Goal: Information Seeking & Learning: Learn about a topic

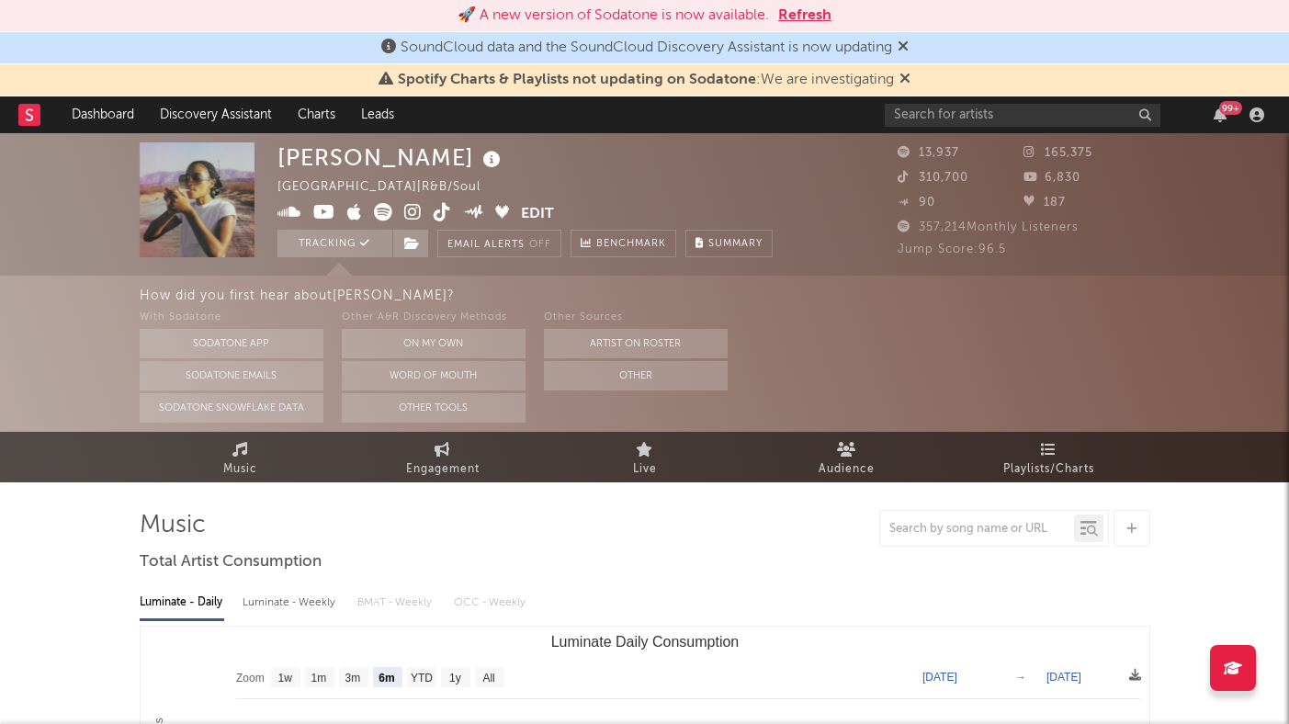
select select "6m"
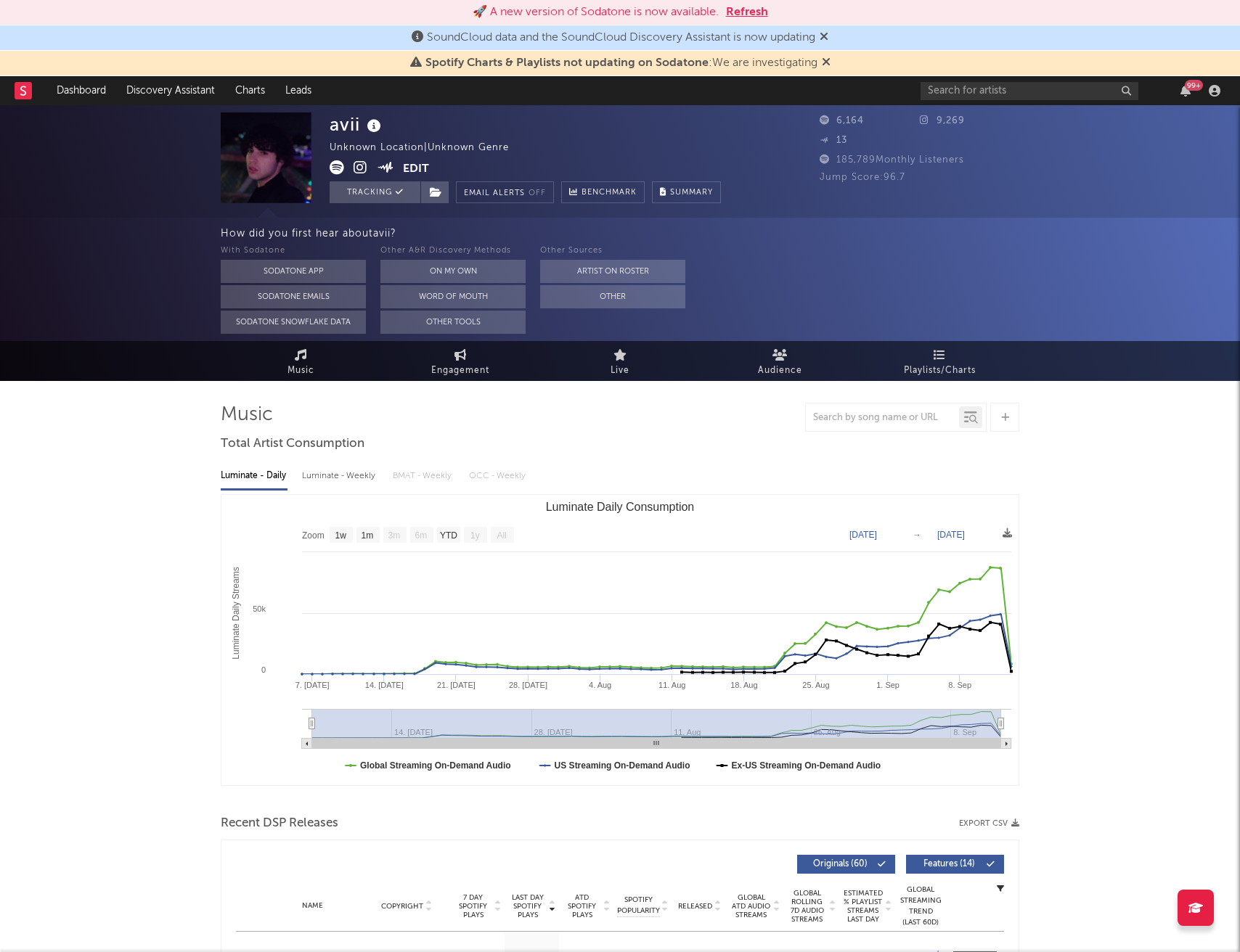
select select "1w"
click at [743, 9] on button "Refresh" at bounding box center [747, 13] width 42 height 17
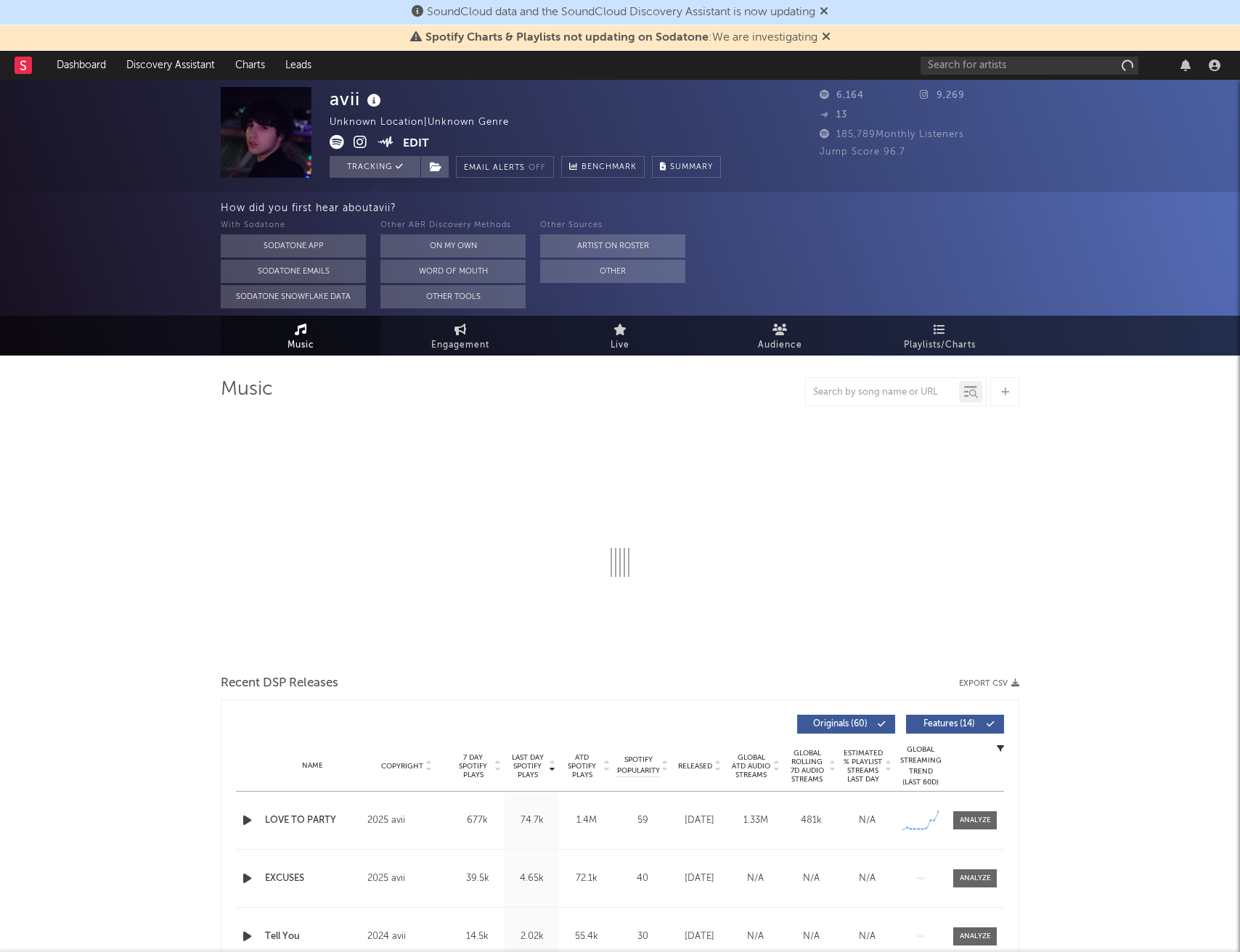
select select "1w"
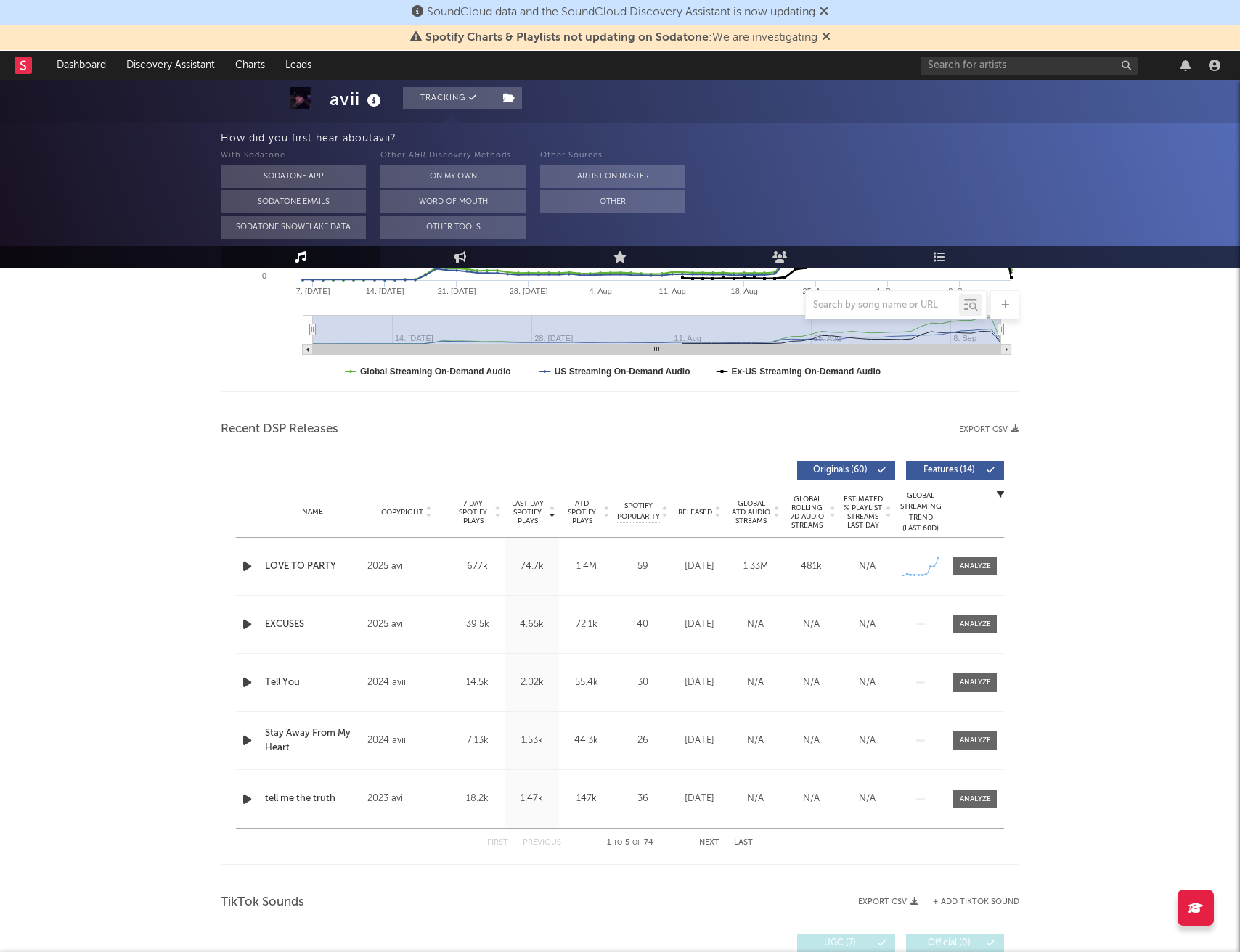
scroll to position [408, 0]
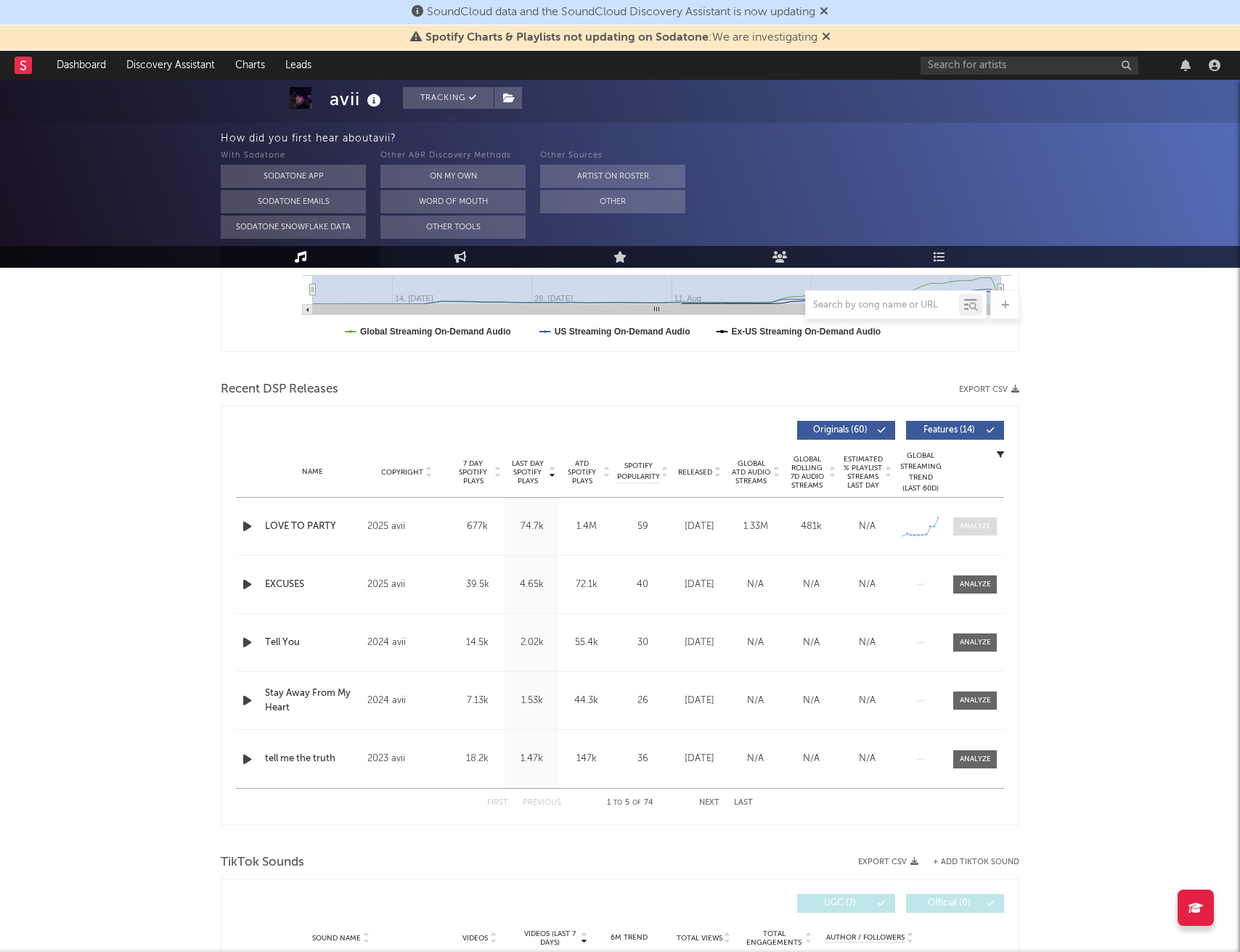
click at [980, 522] on div at bounding box center [975, 527] width 32 height 11
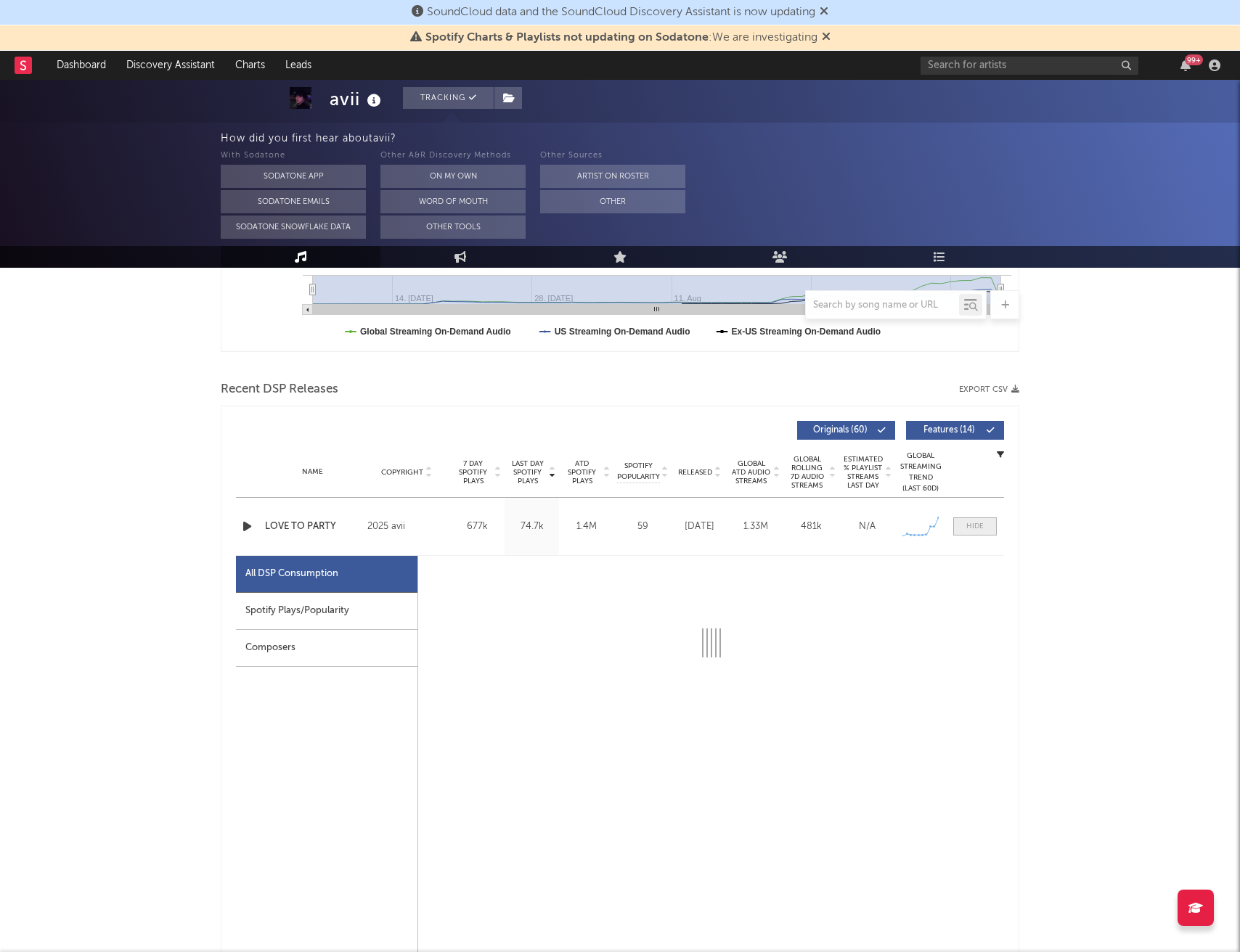
select select "1w"
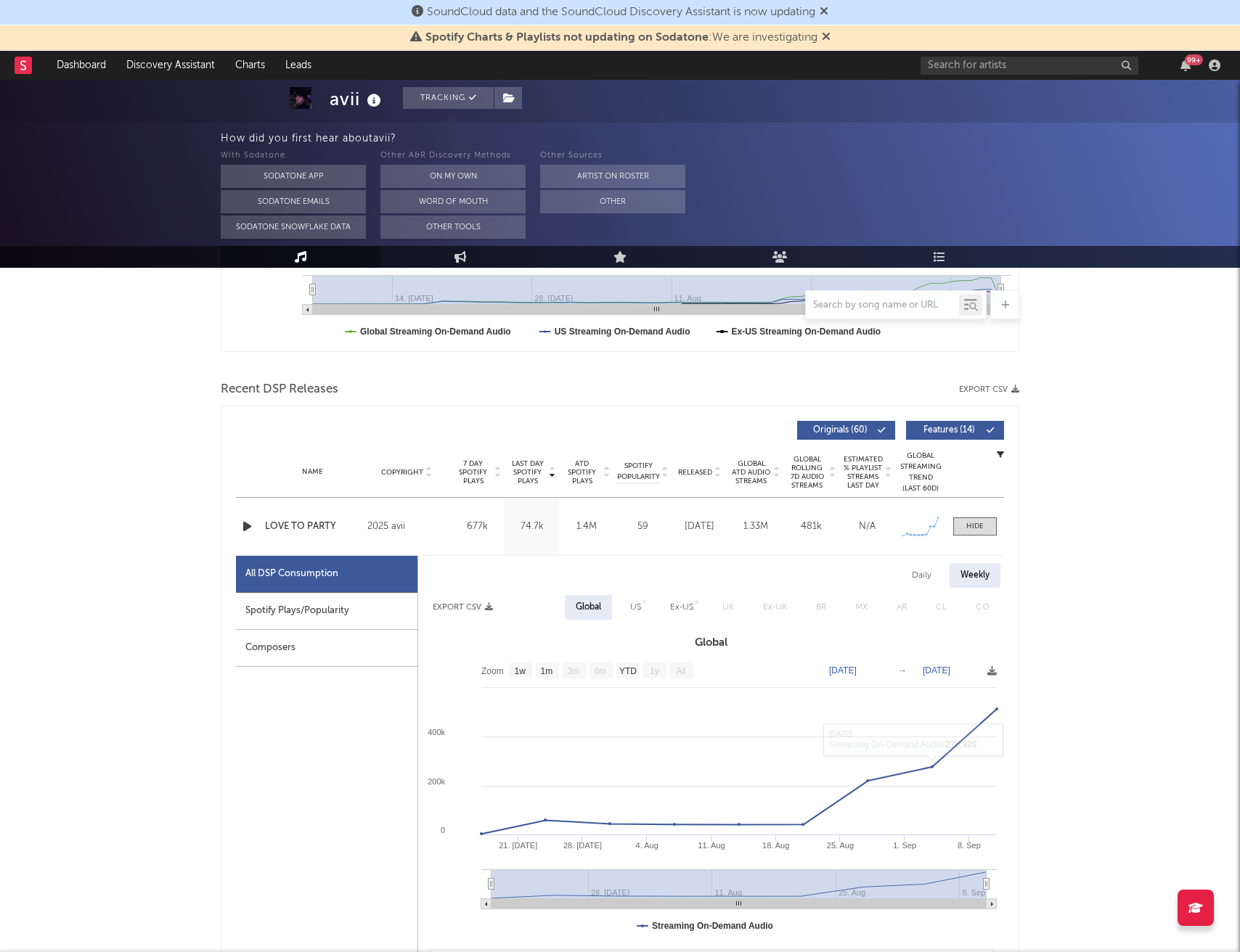
click at [924, 583] on div "Daily" at bounding box center [922, 575] width 41 height 24
select select "1w"
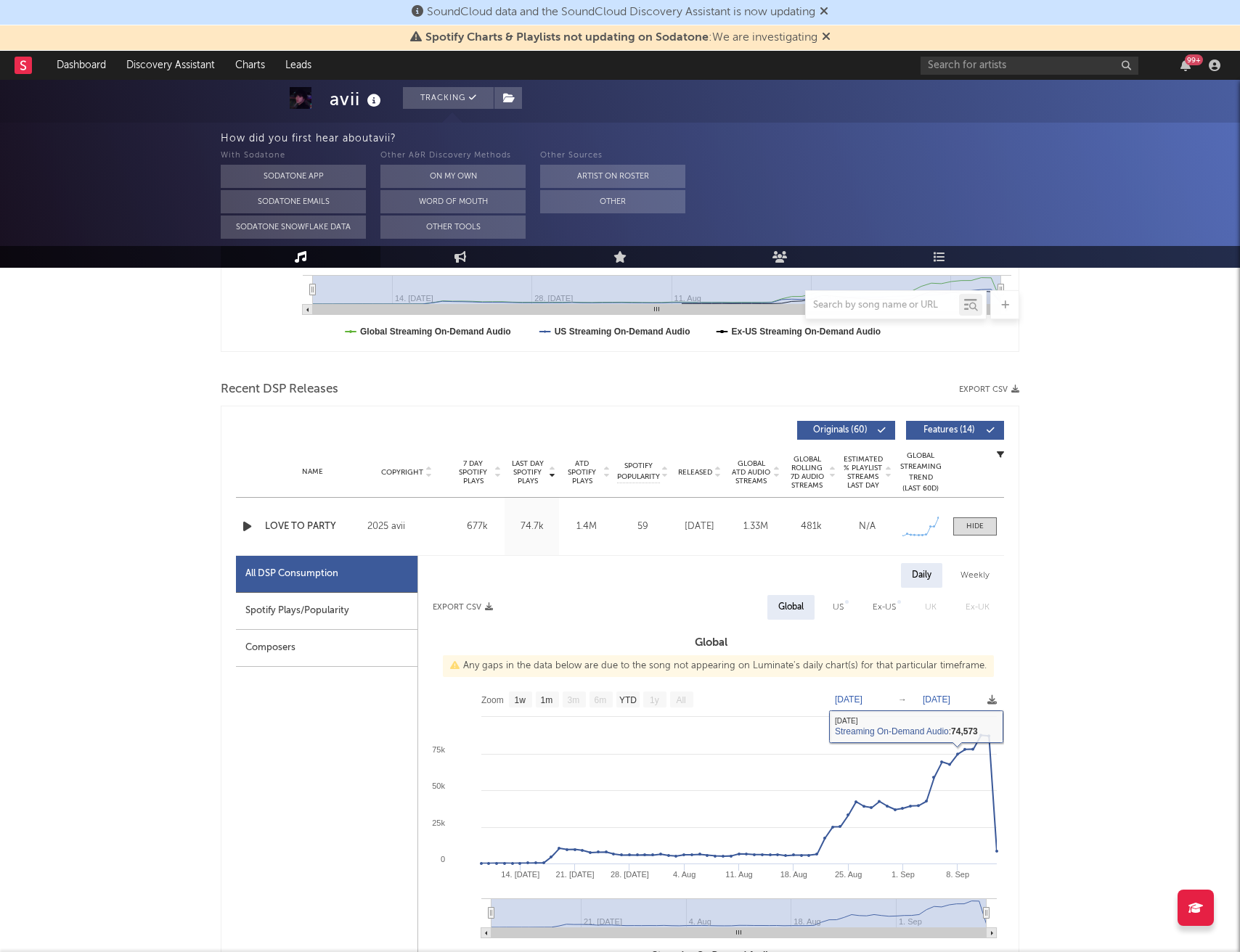
click at [345, 603] on div "Spotify Plays/Popularity" at bounding box center [327, 611] width 182 height 37
select select "1w"
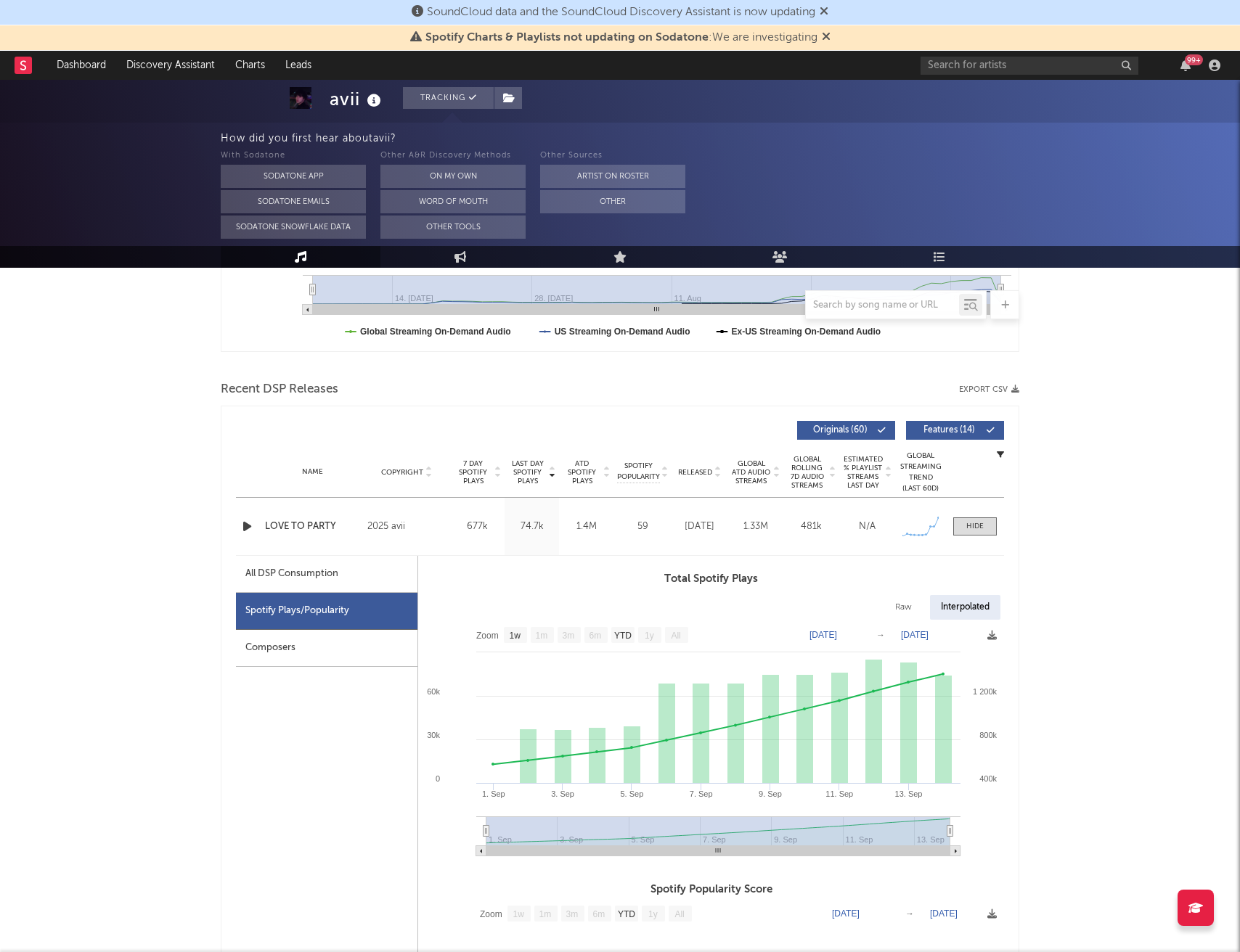
click at [263, 572] on div "All DSP Consumption" at bounding box center [292, 574] width 93 height 17
select select "1w"
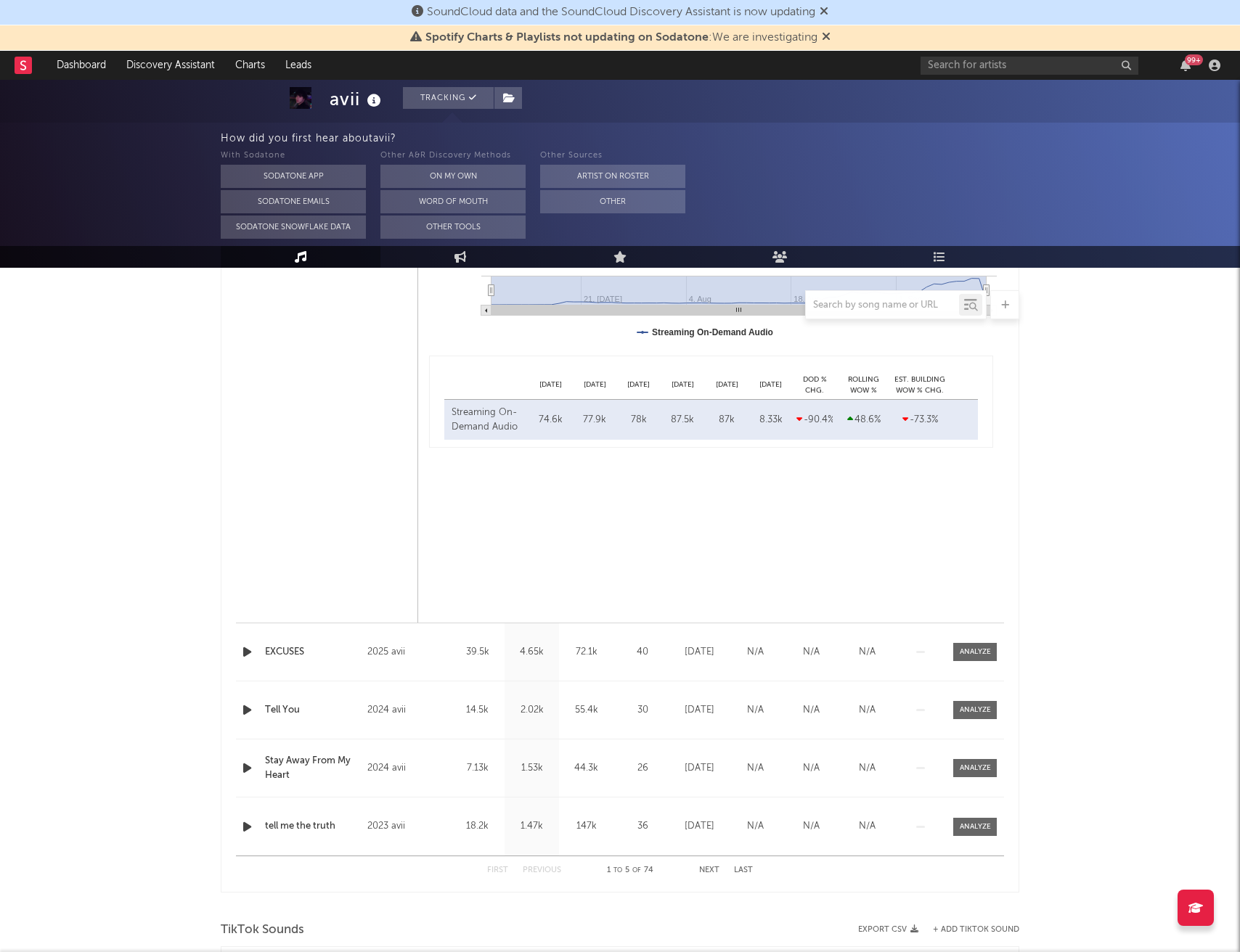
scroll to position [1274, 0]
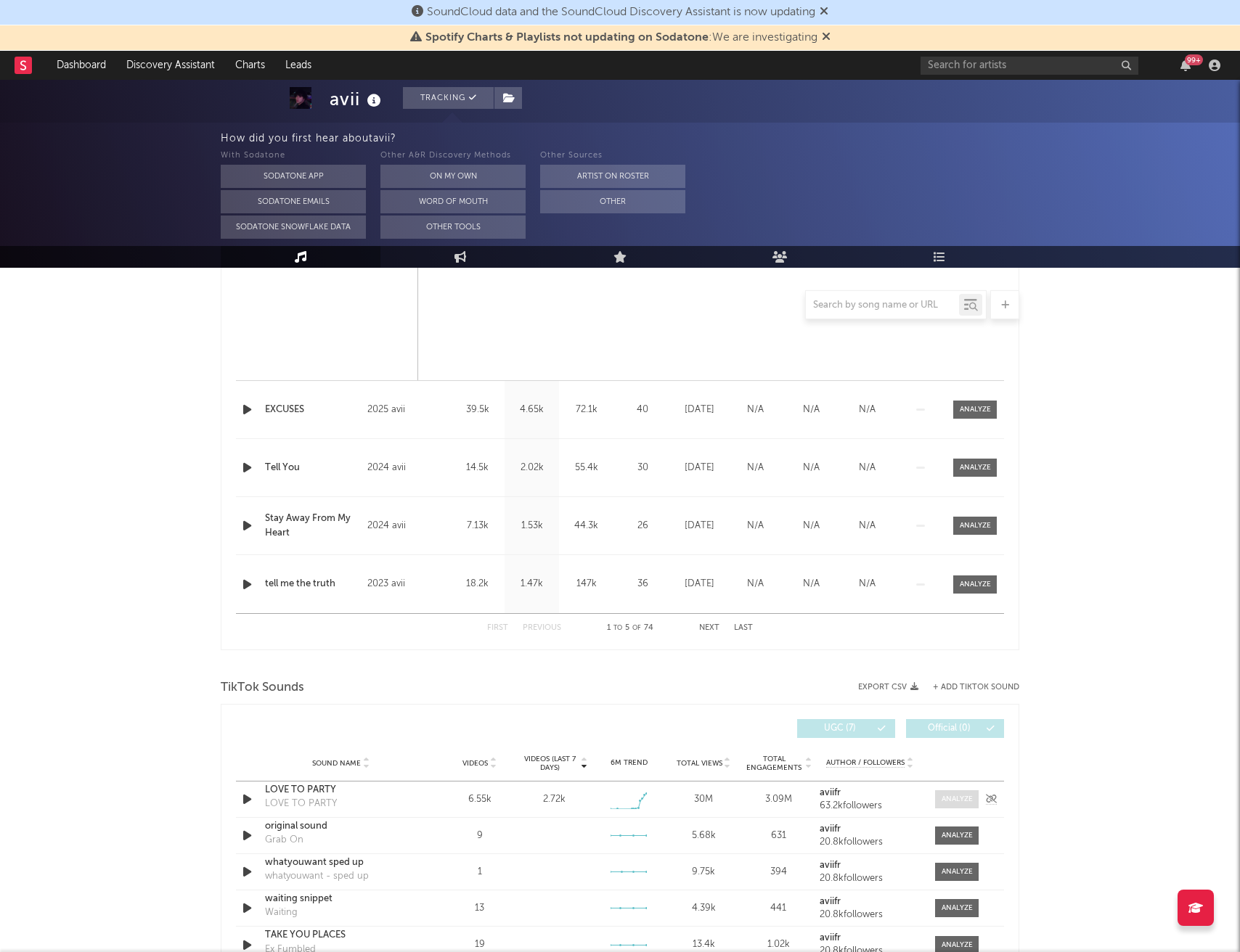
click at [957, 800] on div at bounding box center [958, 800] width 32 height 11
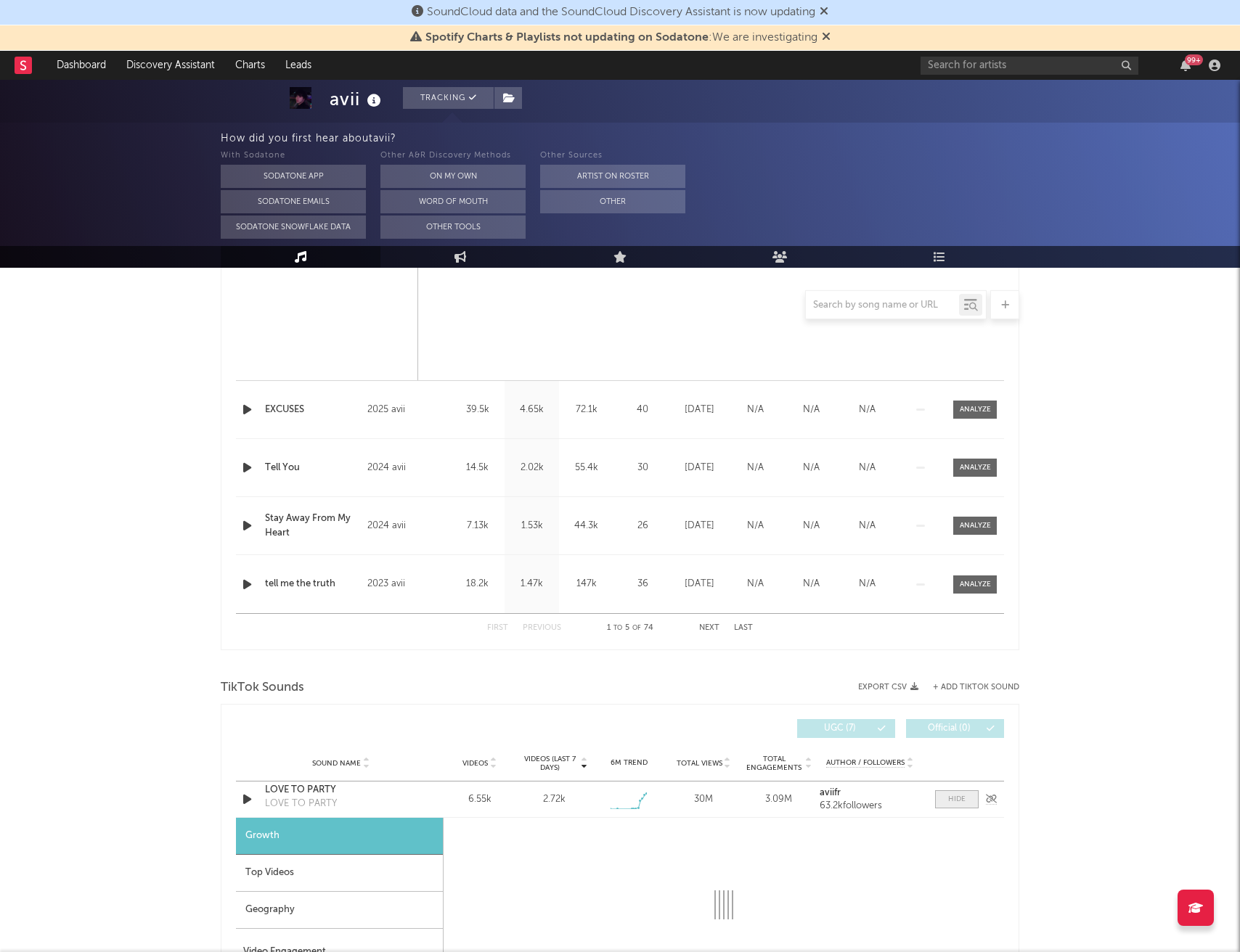
select select "1w"
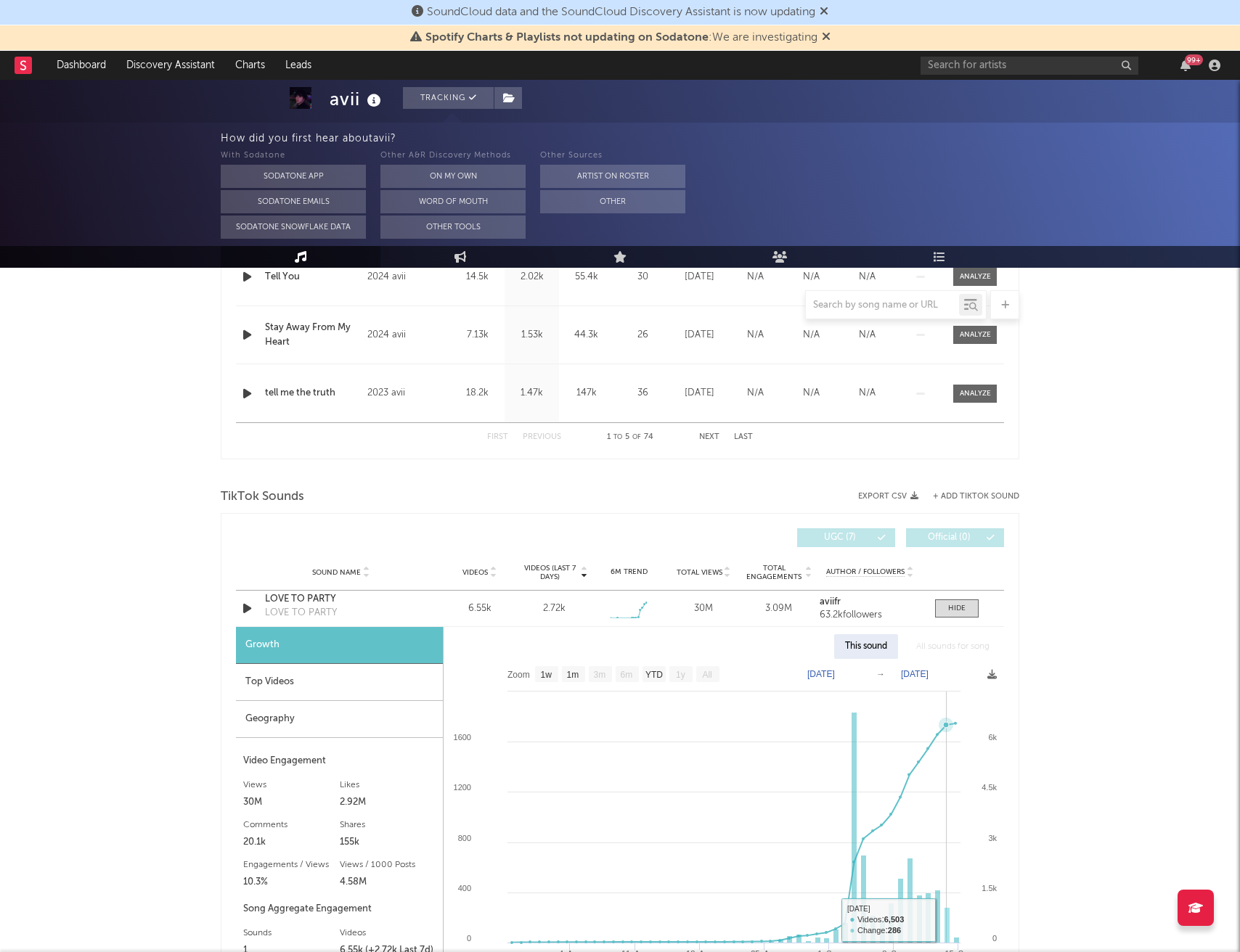
scroll to position [1431, 0]
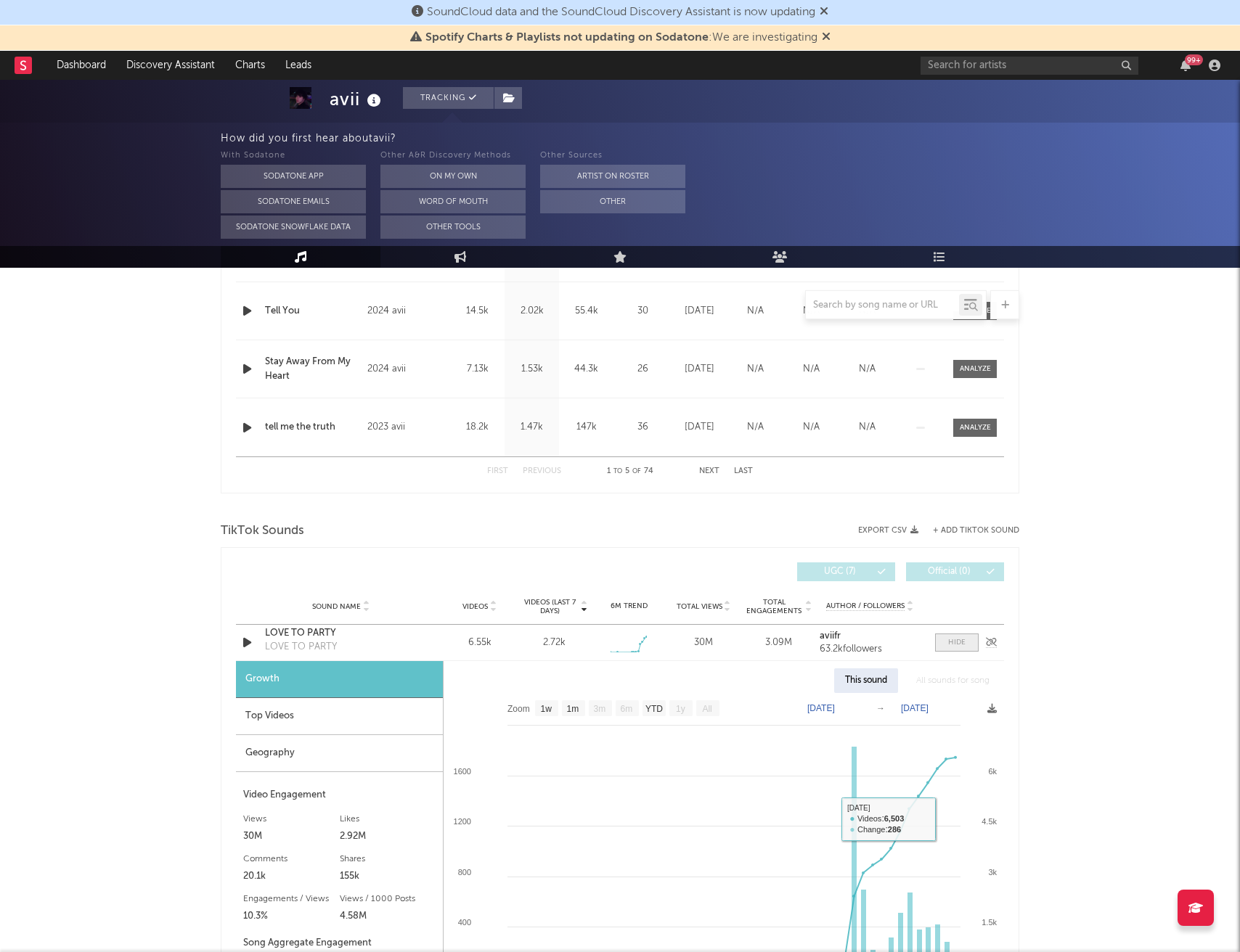
click at [952, 646] on div at bounding box center [957, 643] width 17 height 11
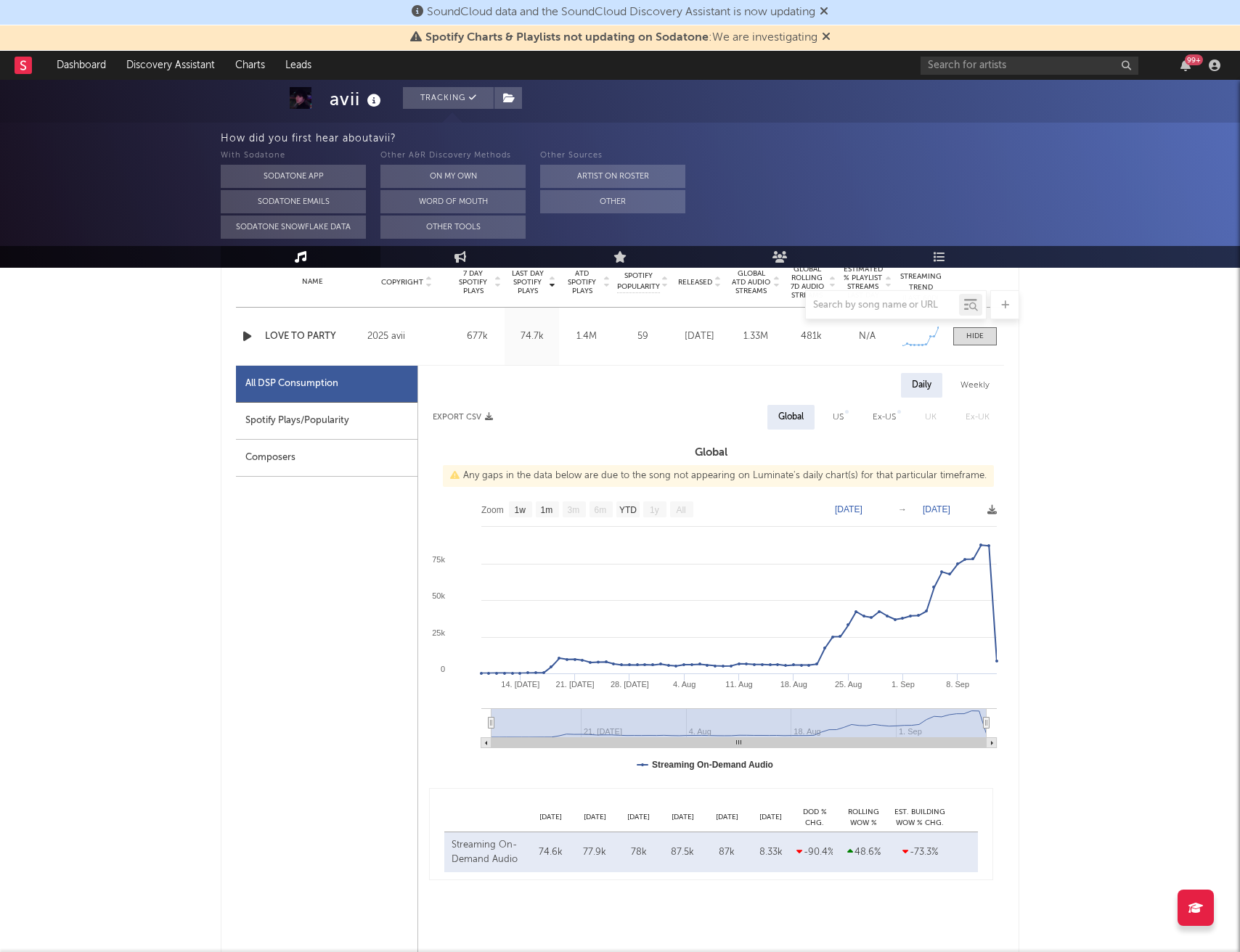
scroll to position [546, 0]
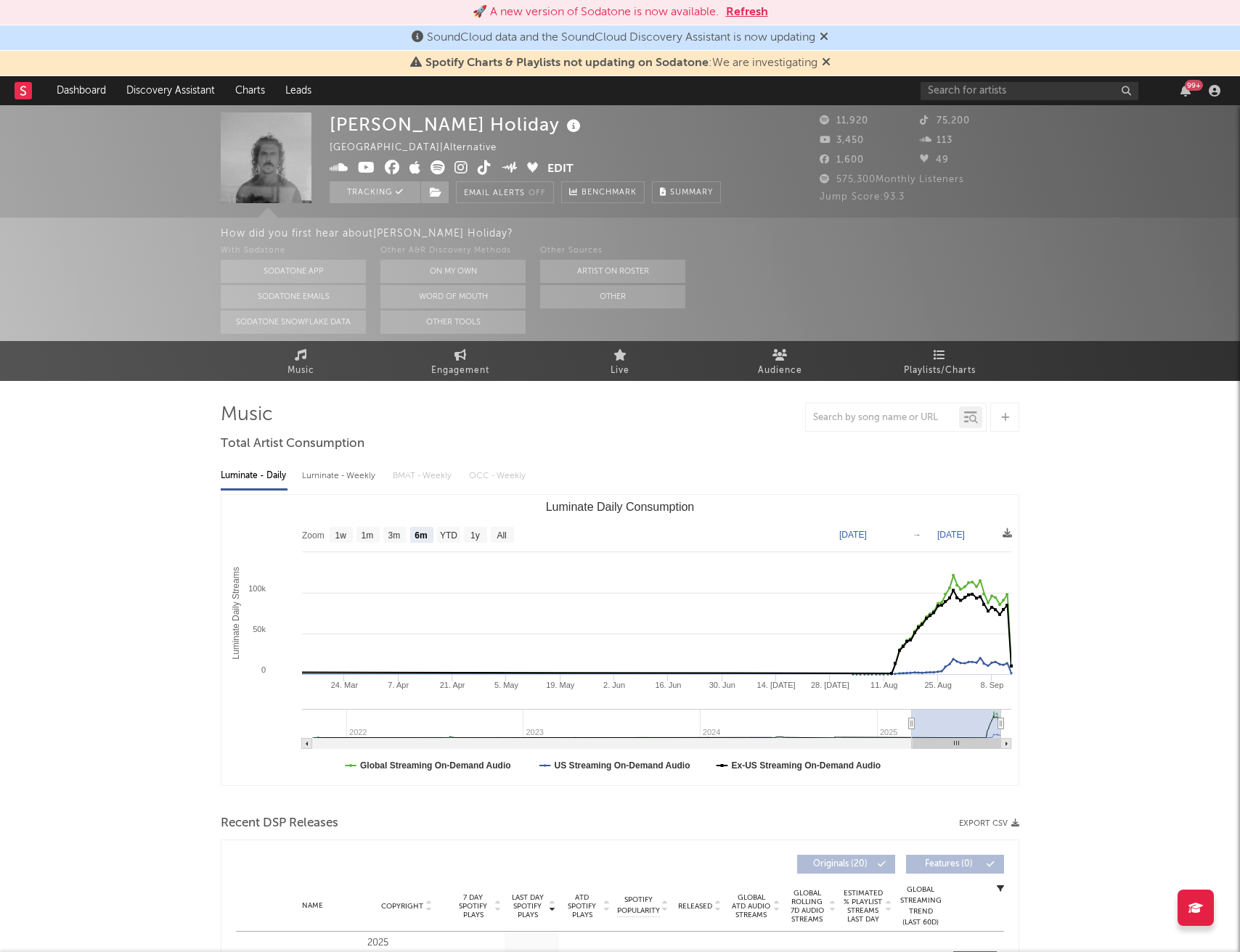
select select "6m"
click at [740, 15] on button "Refresh" at bounding box center [747, 13] width 42 height 17
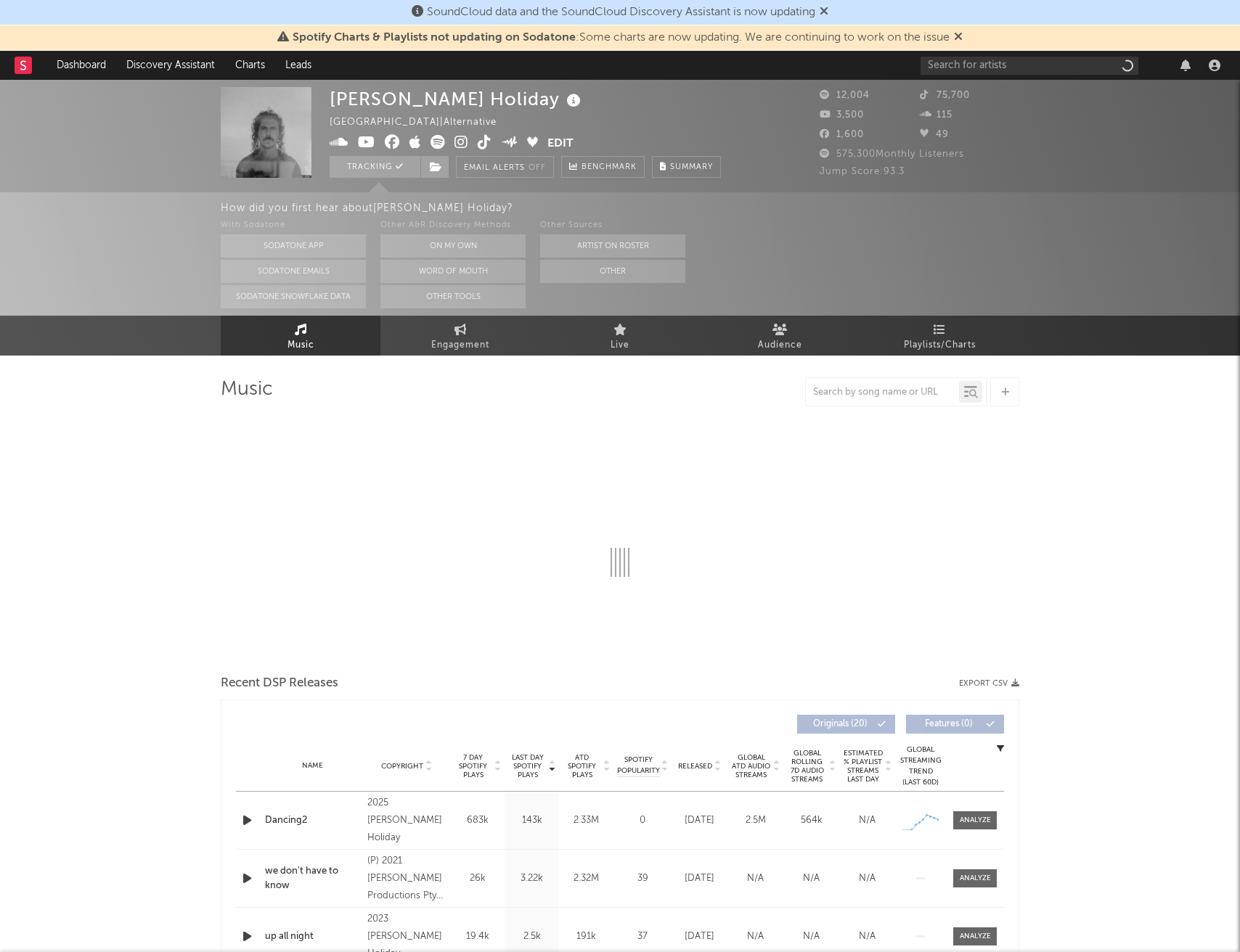
select select "6m"
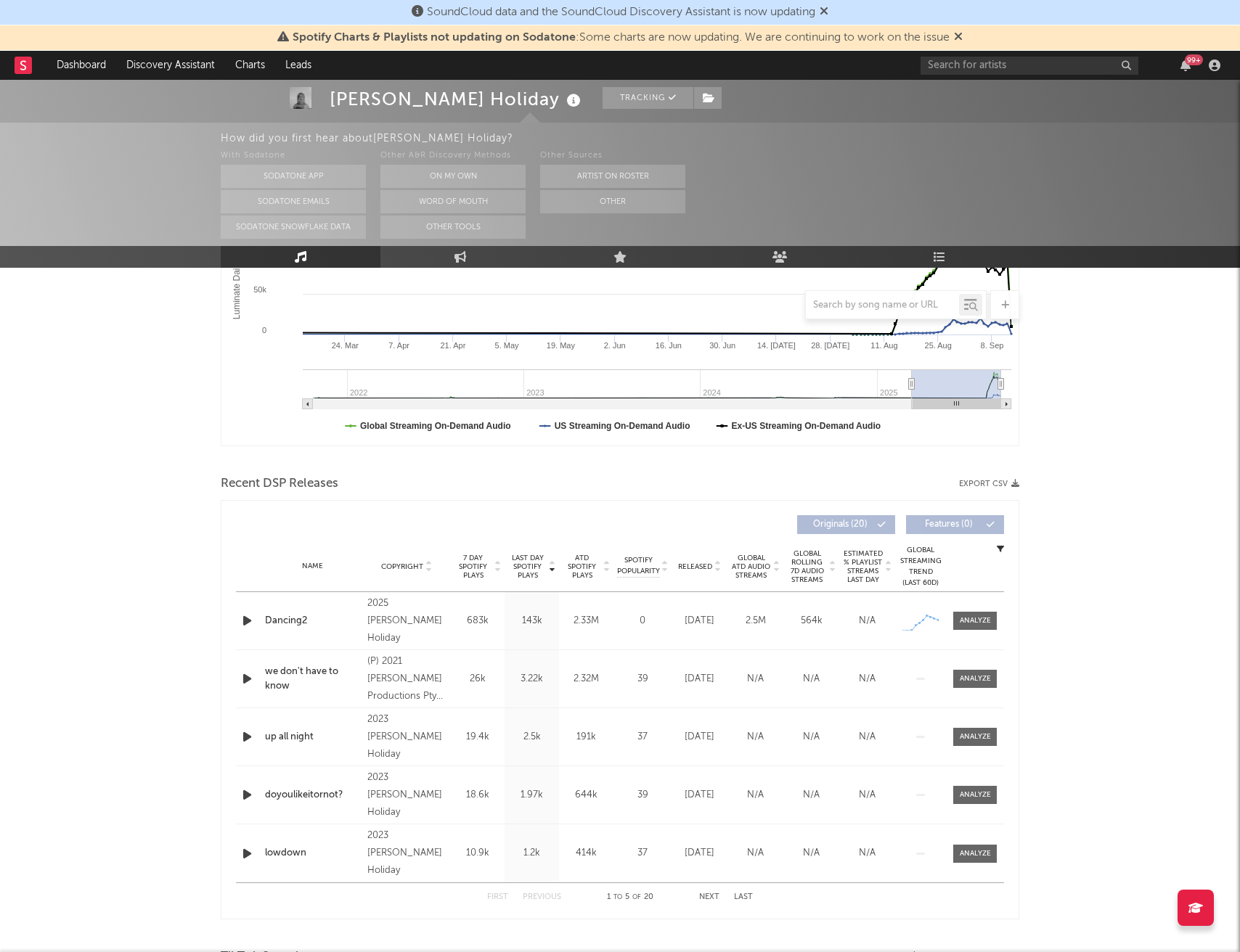
scroll to position [317, 0]
click at [982, 619] on div at bounding box center [975, 619] width 32 height 11
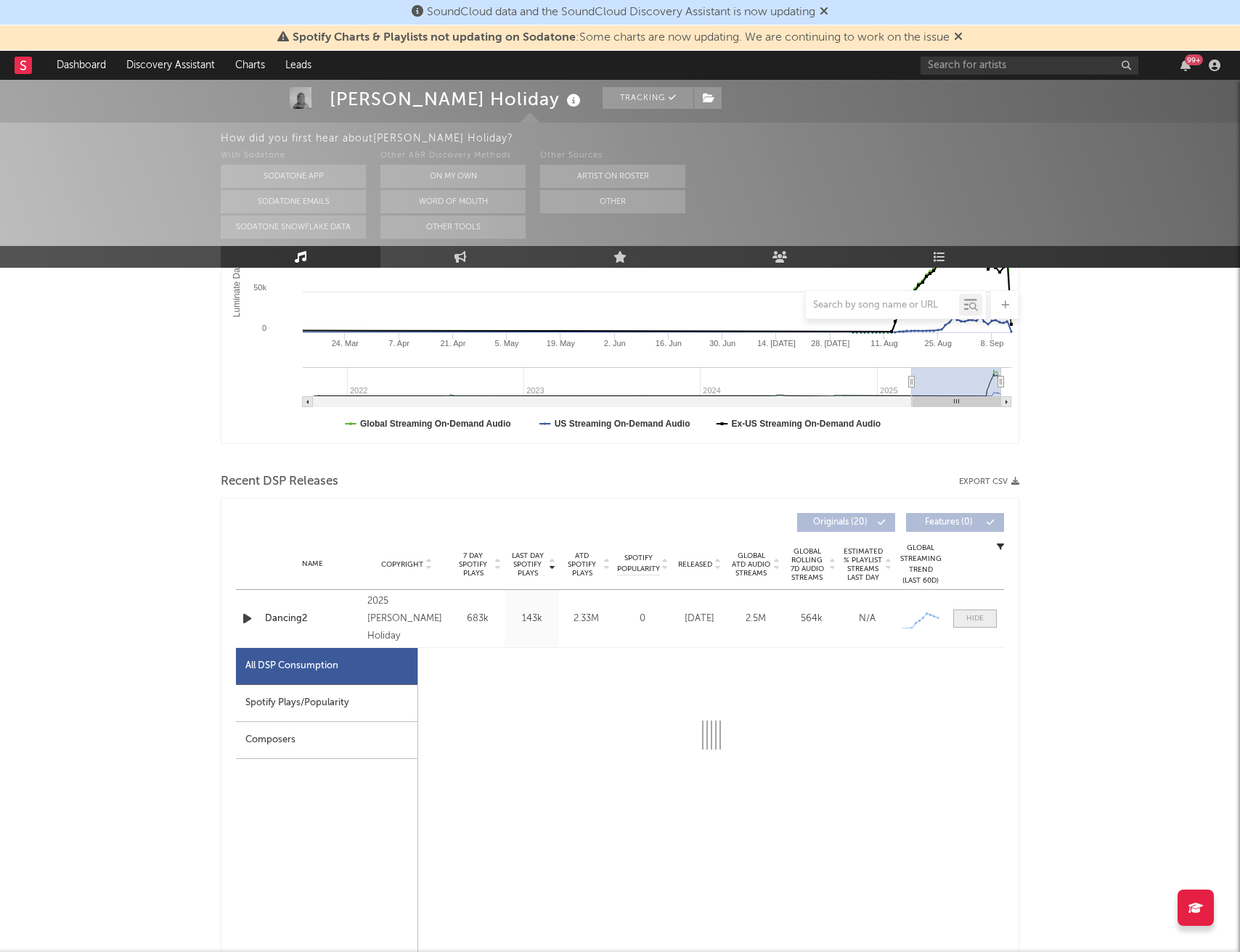
select select "1w"
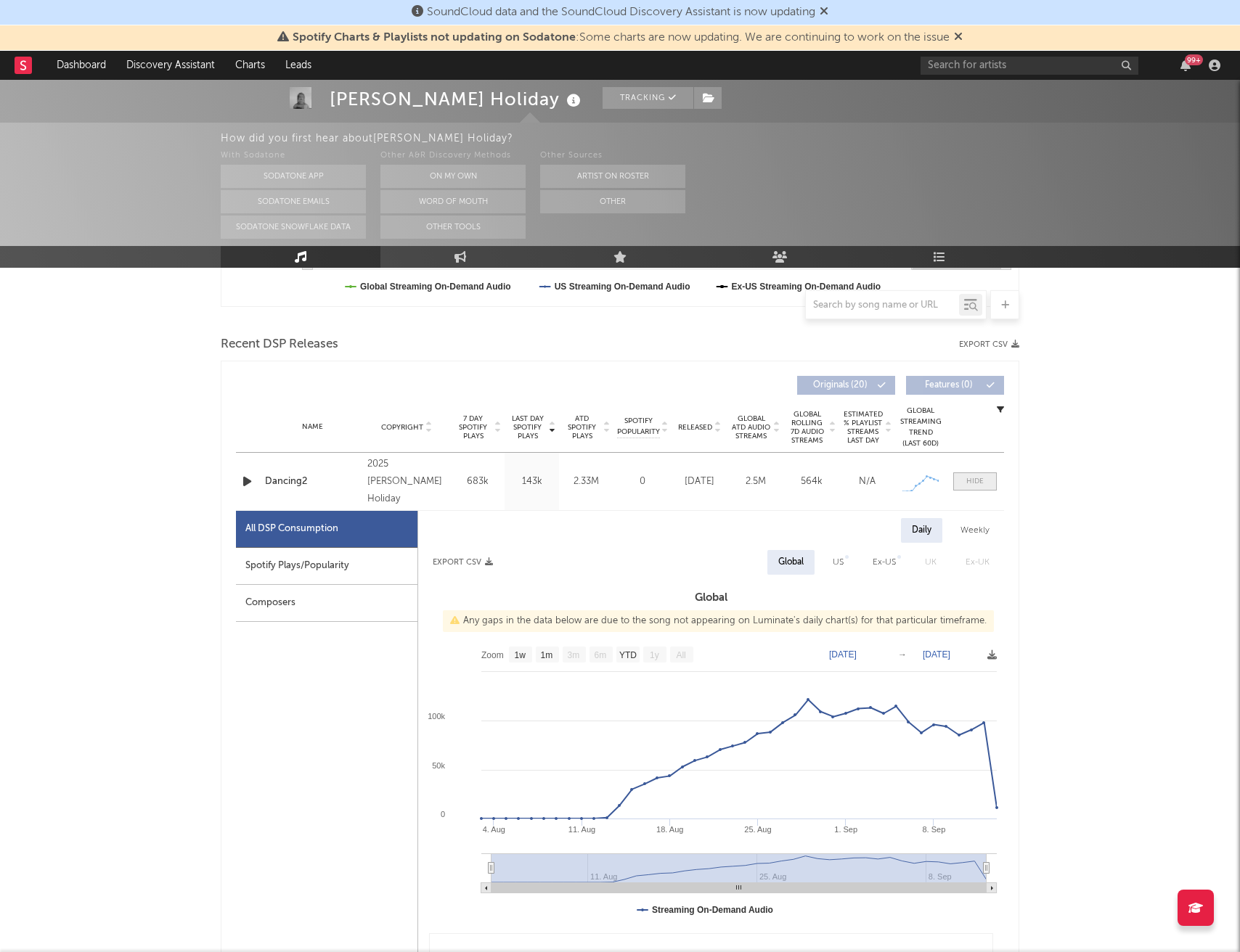
scroll to position [510, 0]
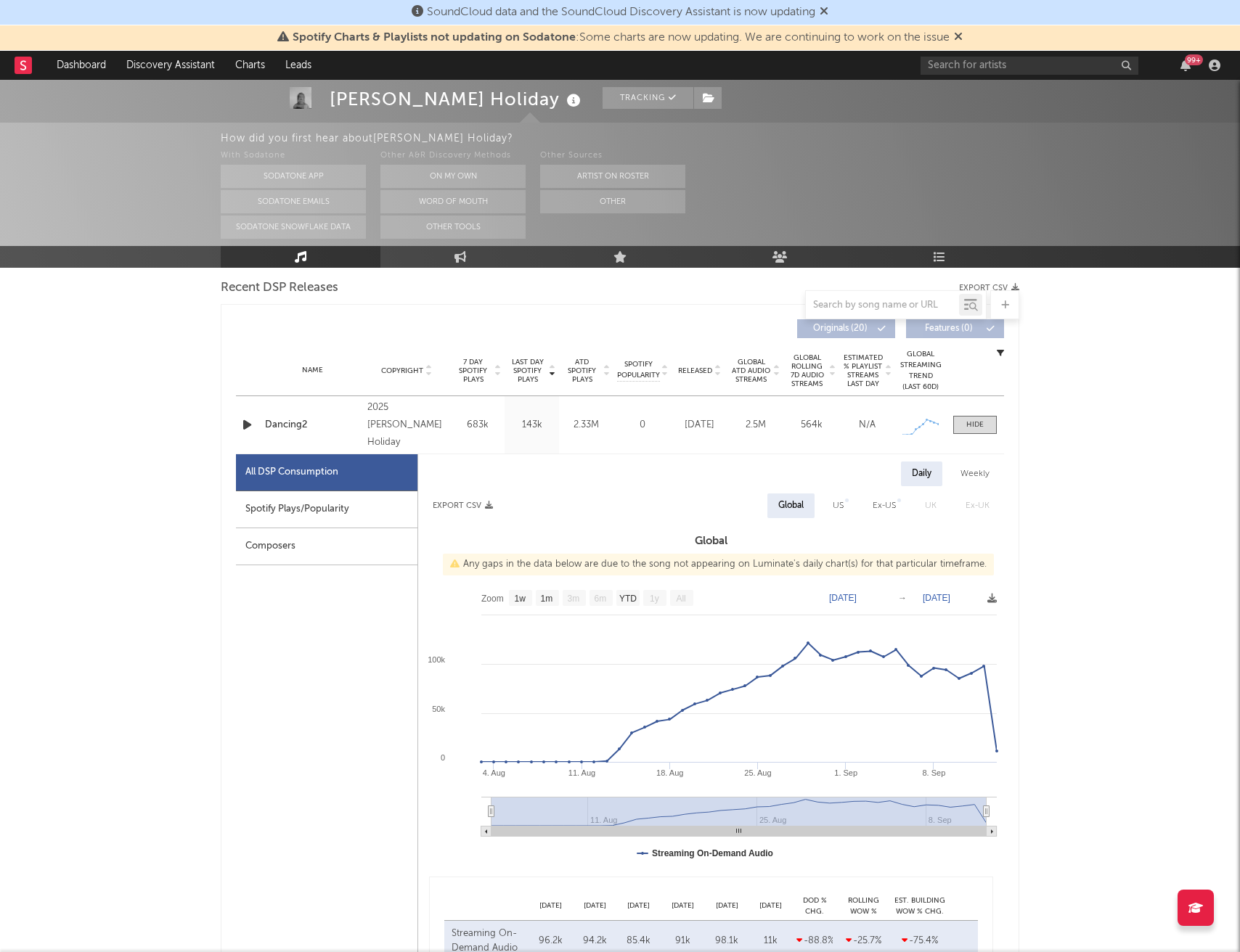
click at [838, 500] on div "US" at bounding box center [839, 506] width 11 height 17
select select "1w"
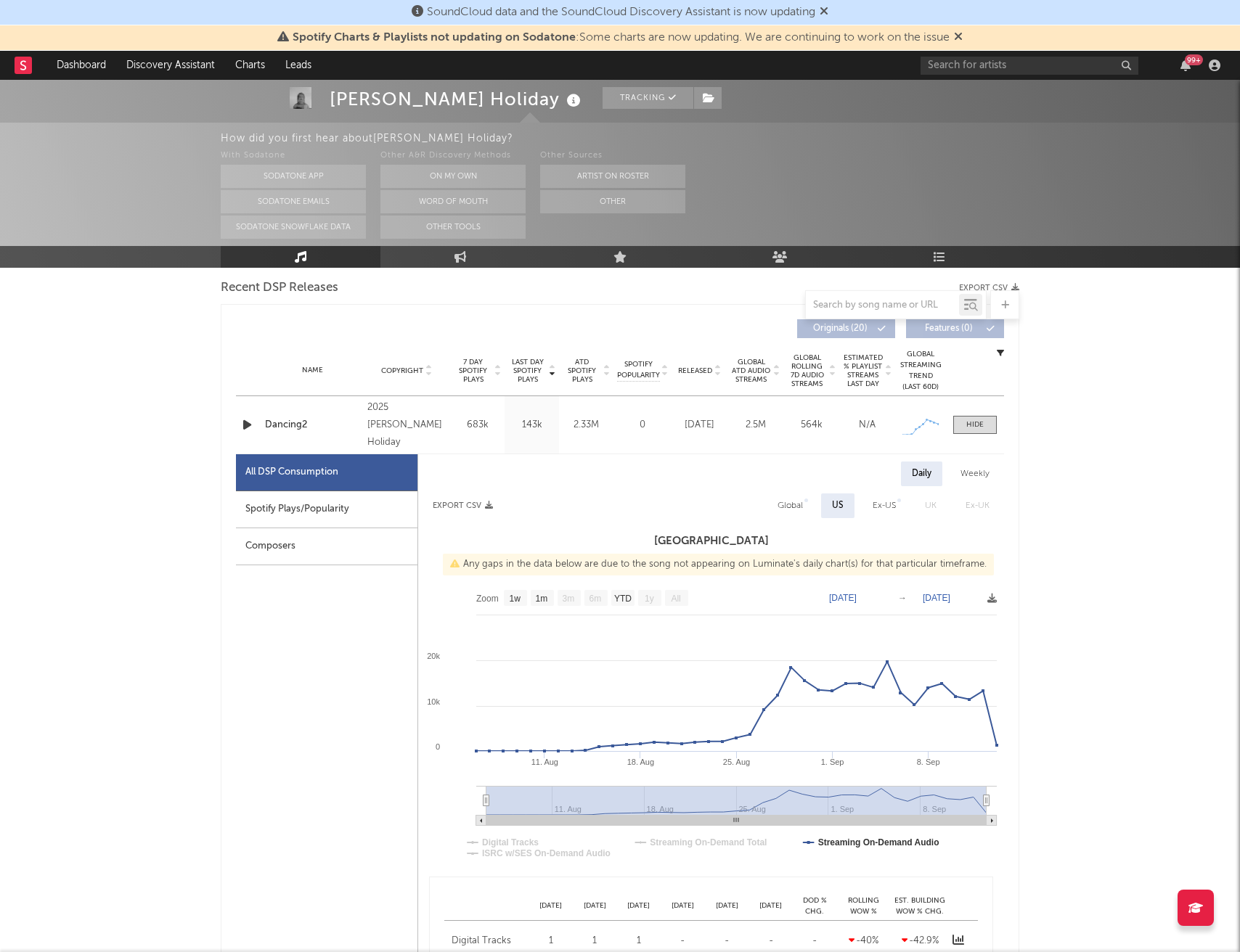
click at [888, 514] on div "Ex-US" at bounding box center [884, 506] width 23 height 17
select select "1w"
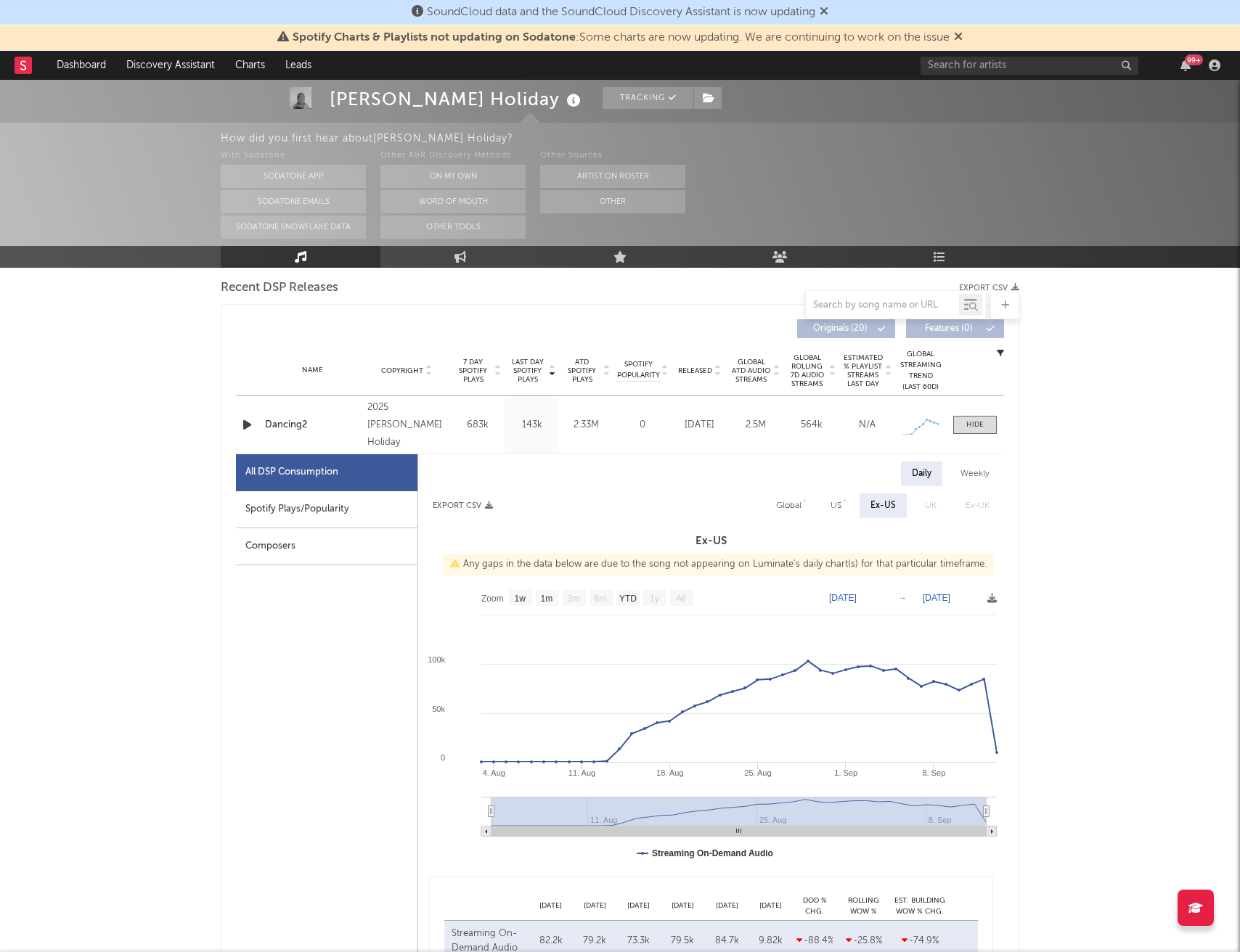
click at [787, 502] on div "Global" at bounding box center [789, 506] width 25 height 17
select select "1w"
click at [361, 504] on div "Spotify Plays/Popularity" at bounding box center [327, 510] width 182 height 37
select select "1w"
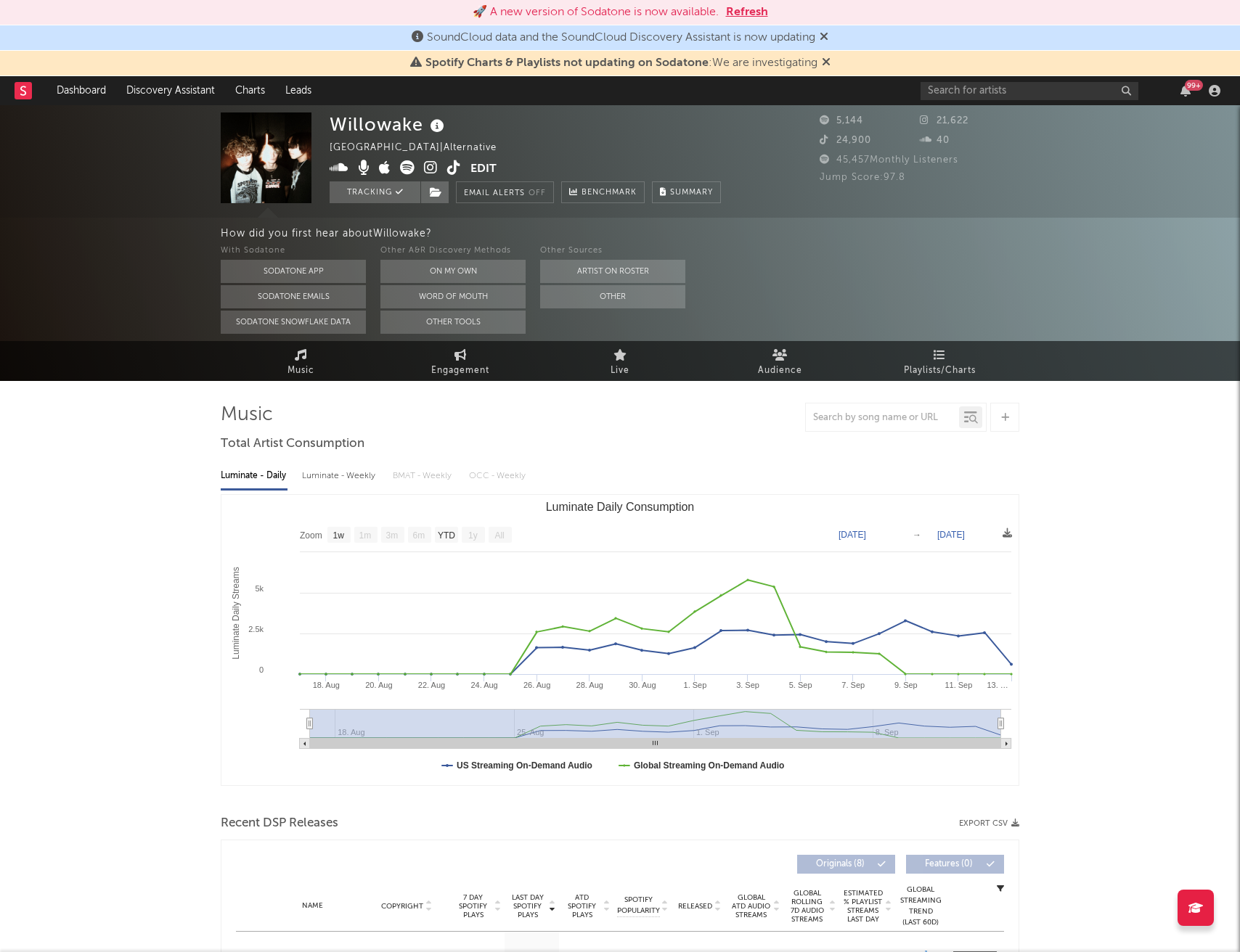
select select "1w"
click at [739, 14] on button "Refresh" at bounding box center [747, 13] width 42 height 17
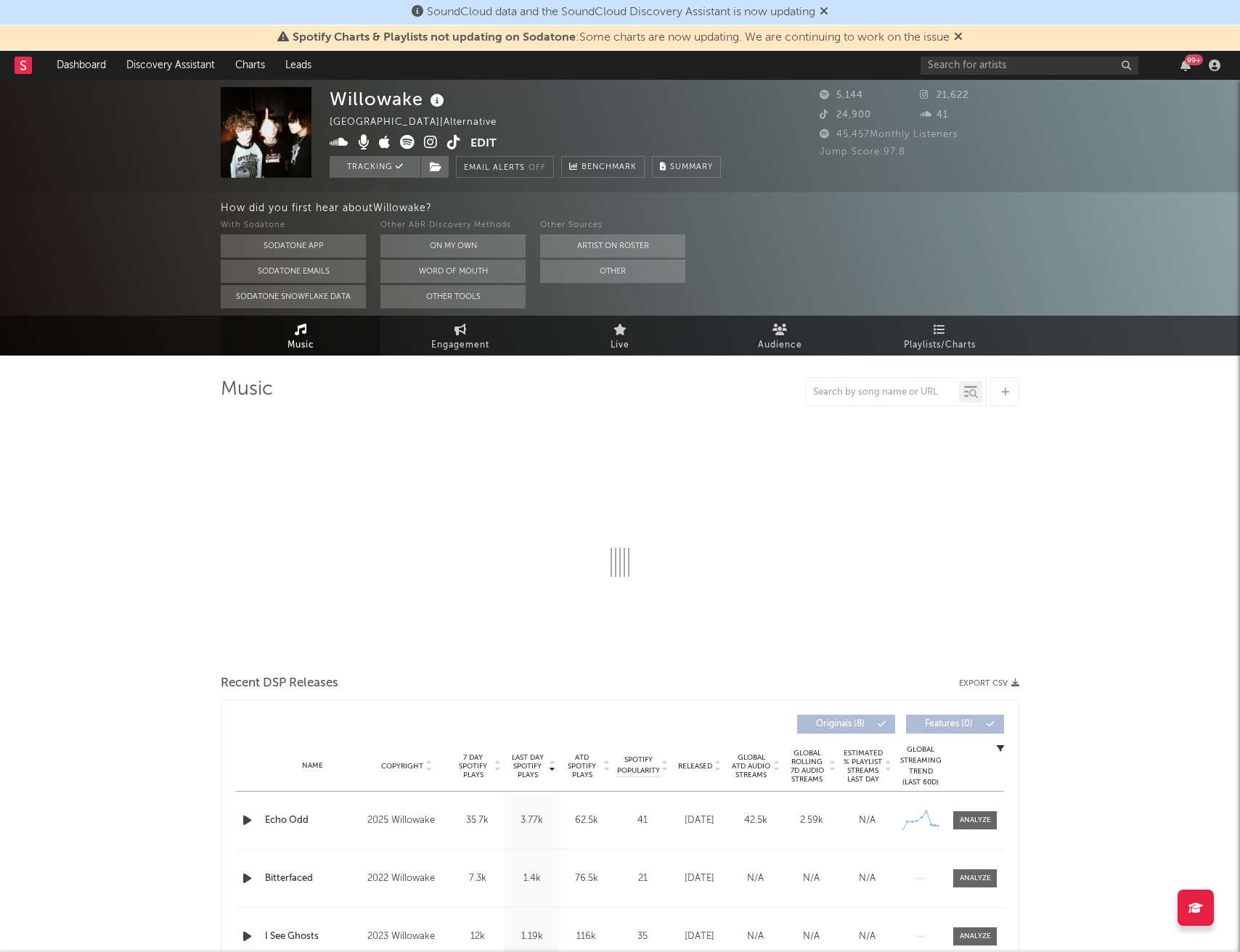
select select "1w"
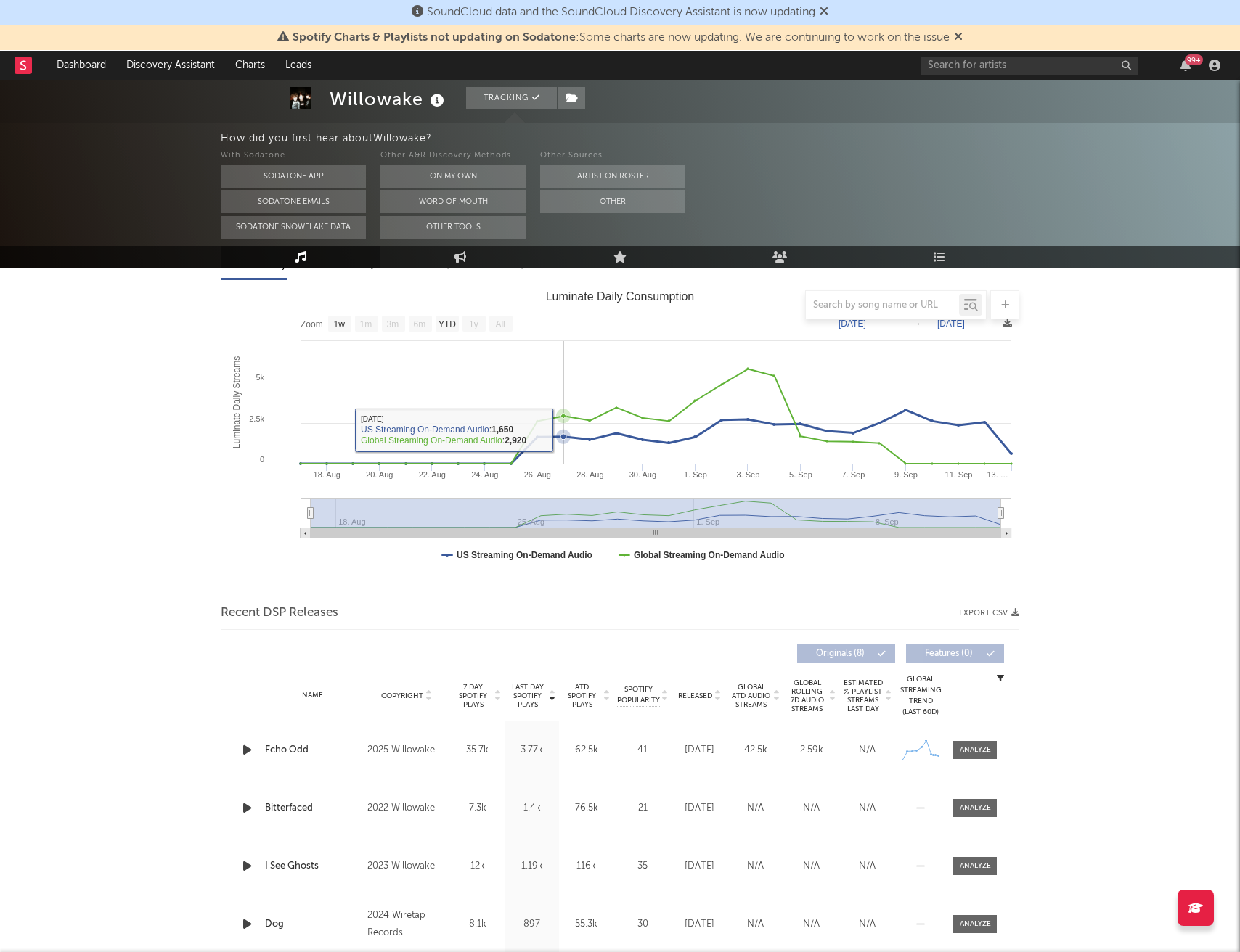
scroll to position [254, 0]
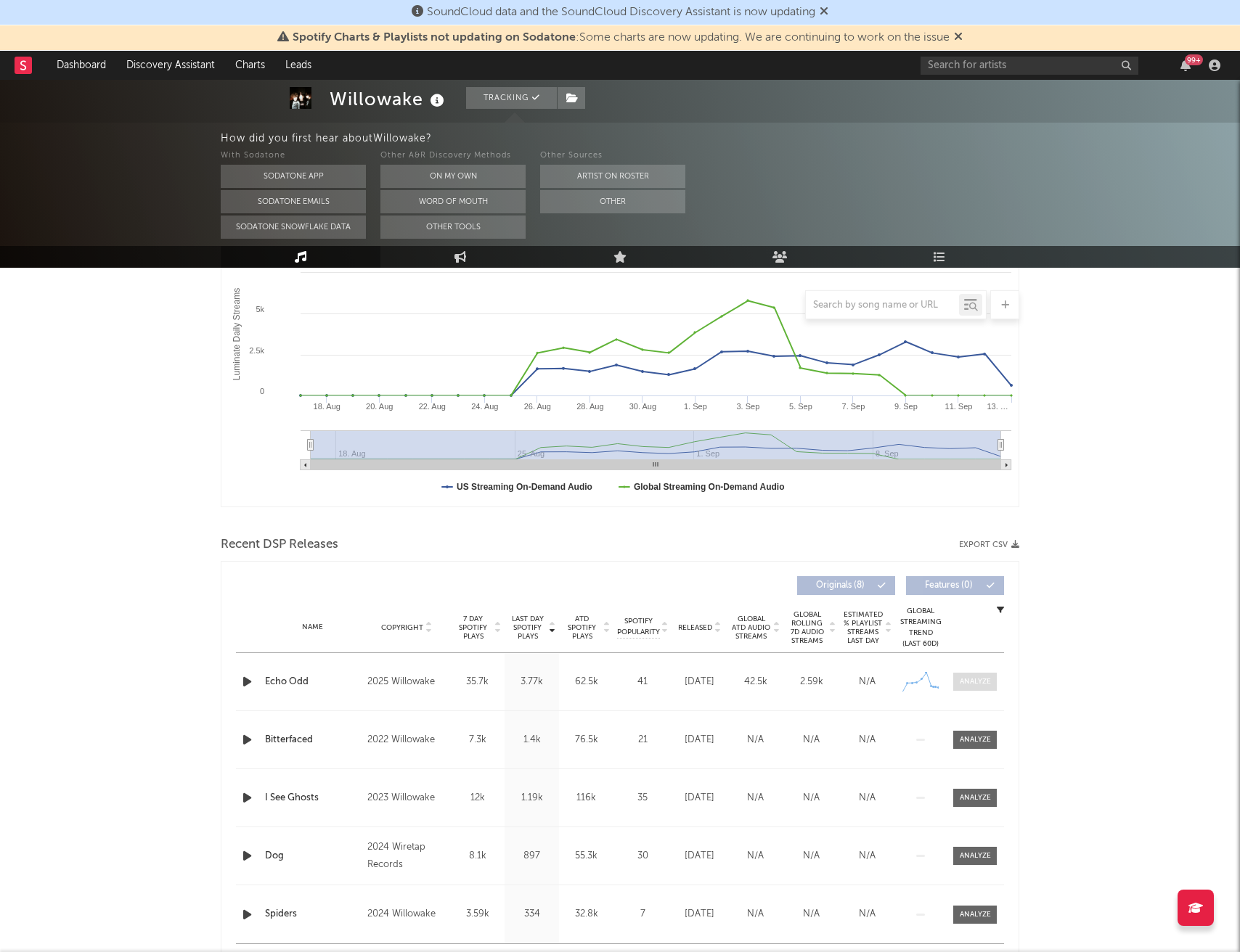
click at [969, 683] on div at bounding box center [975, 682] width 32 height 11
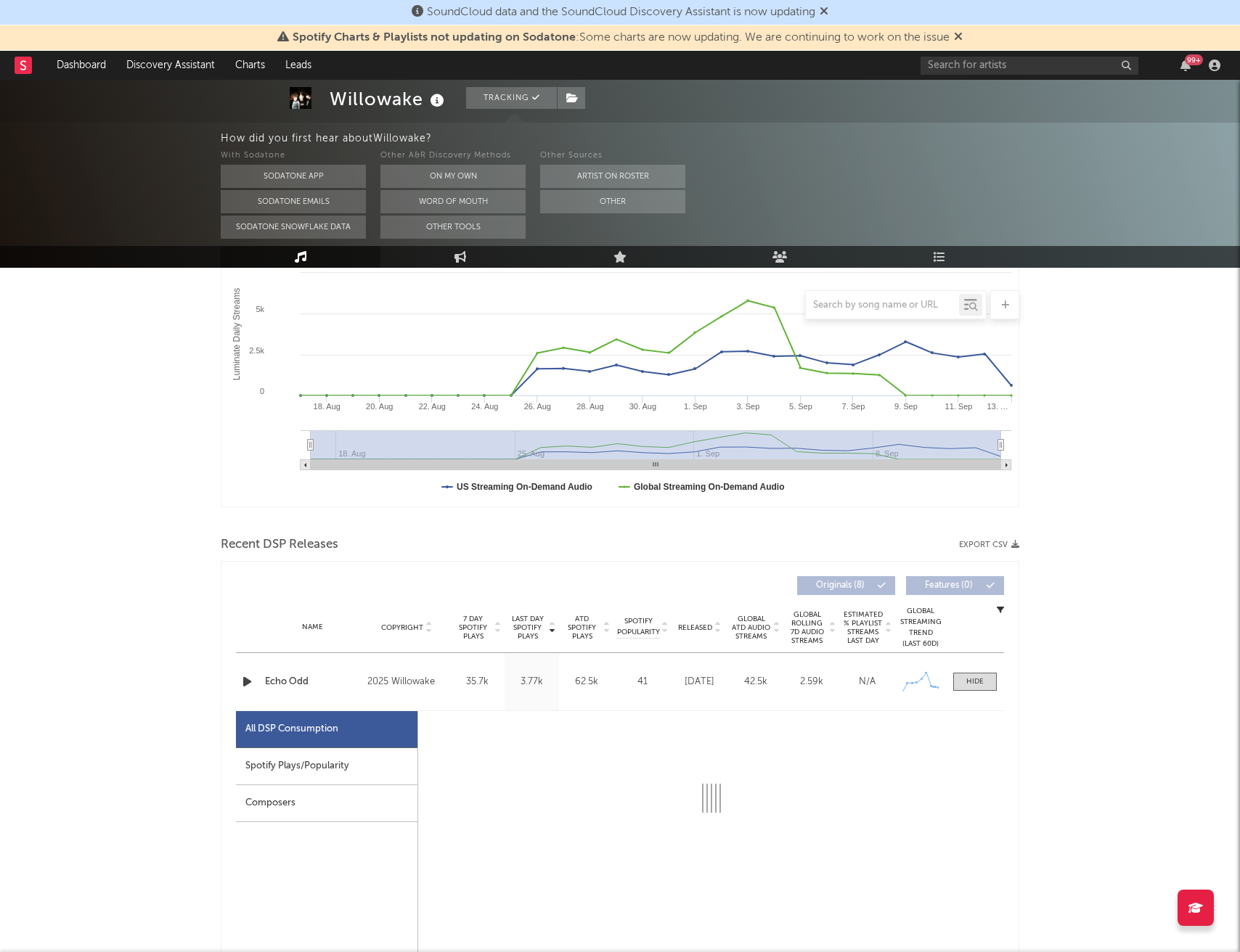
select select "1w"
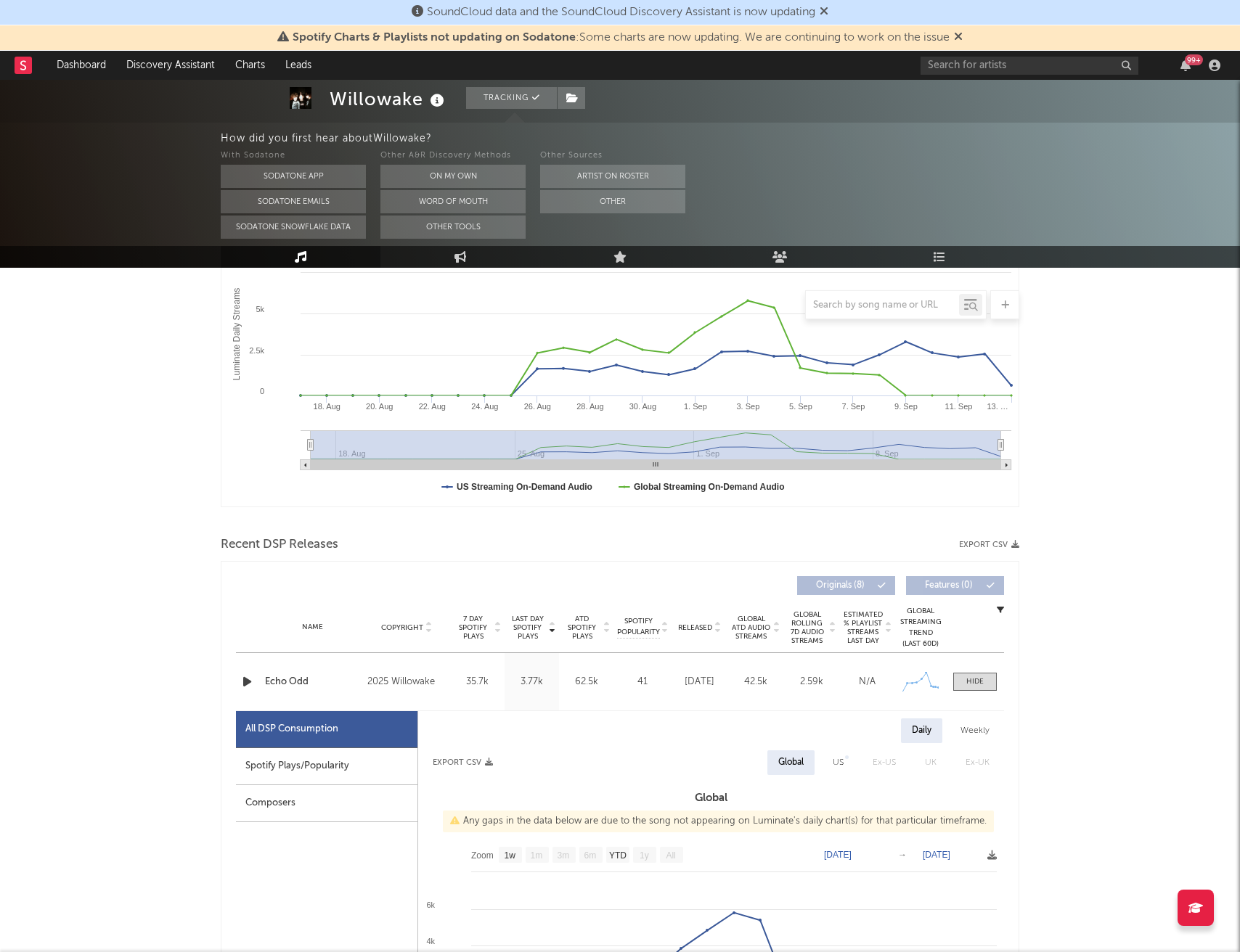
click at [264, 768] on div "Spotify Plays/Popularity" at bounding box center [327, 766] width 182 height 37
select select "1w"
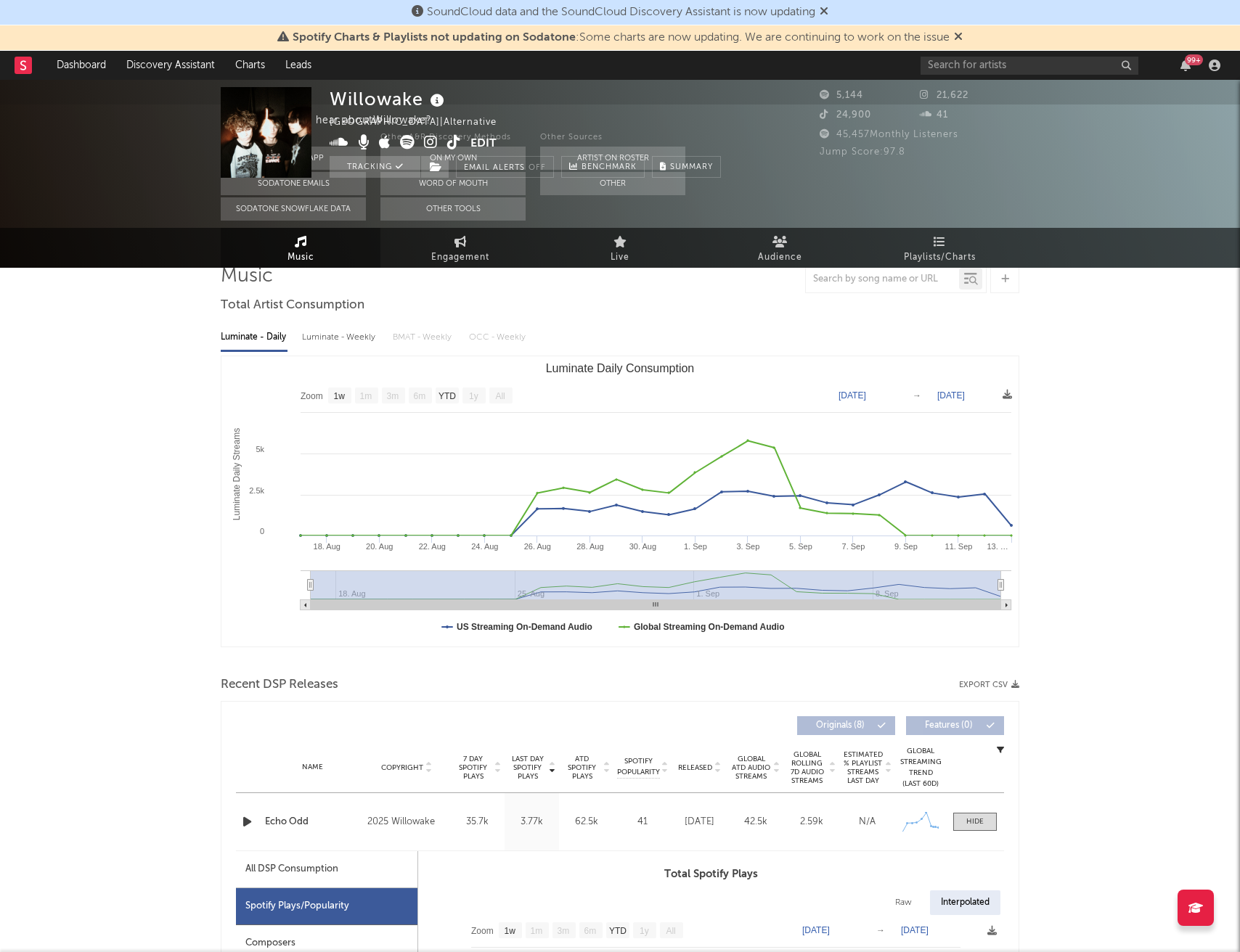
scroll to position [0, 0]
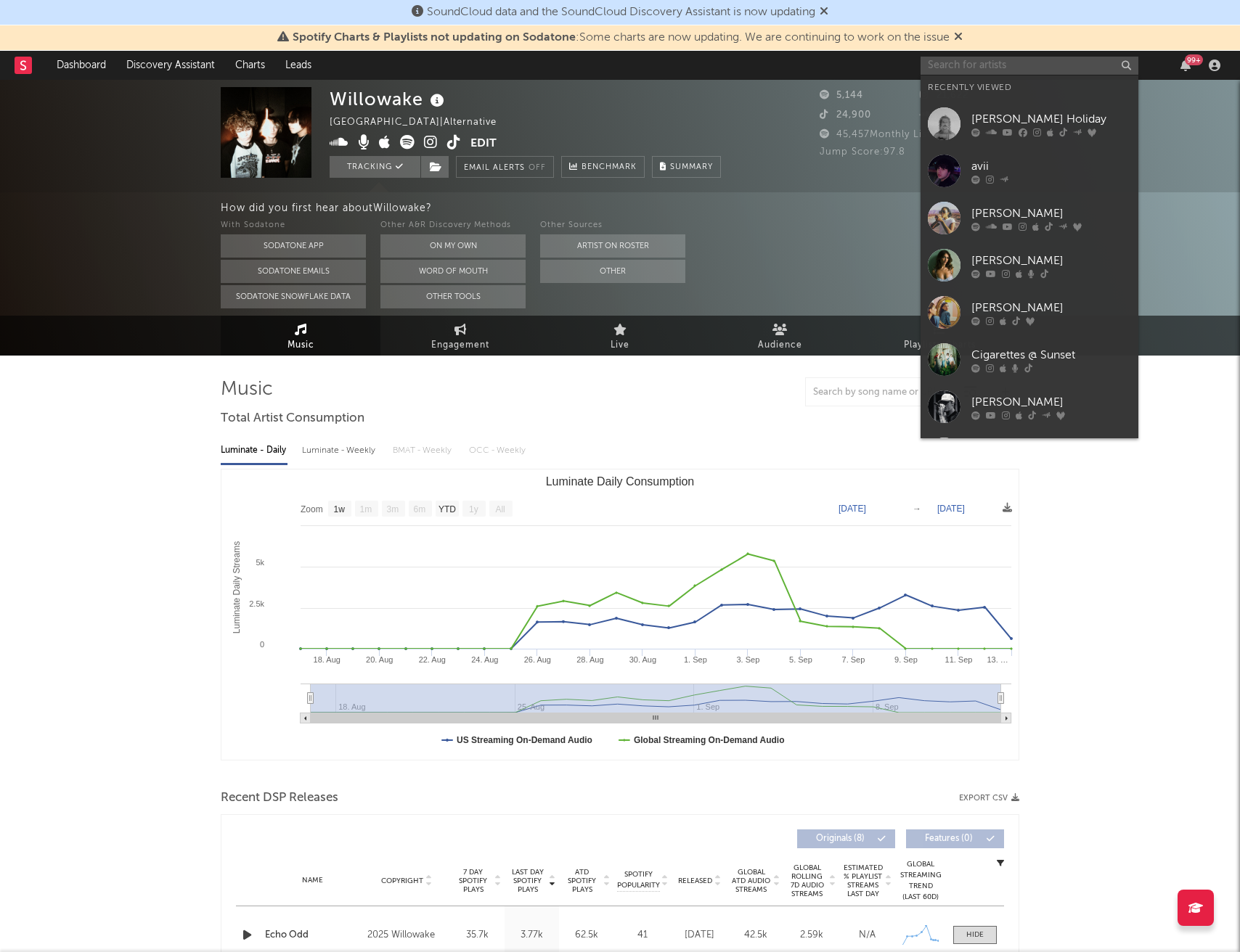
click at [1011, 62] on input "text" at bounding box center [1030, 66] width 218 height 18
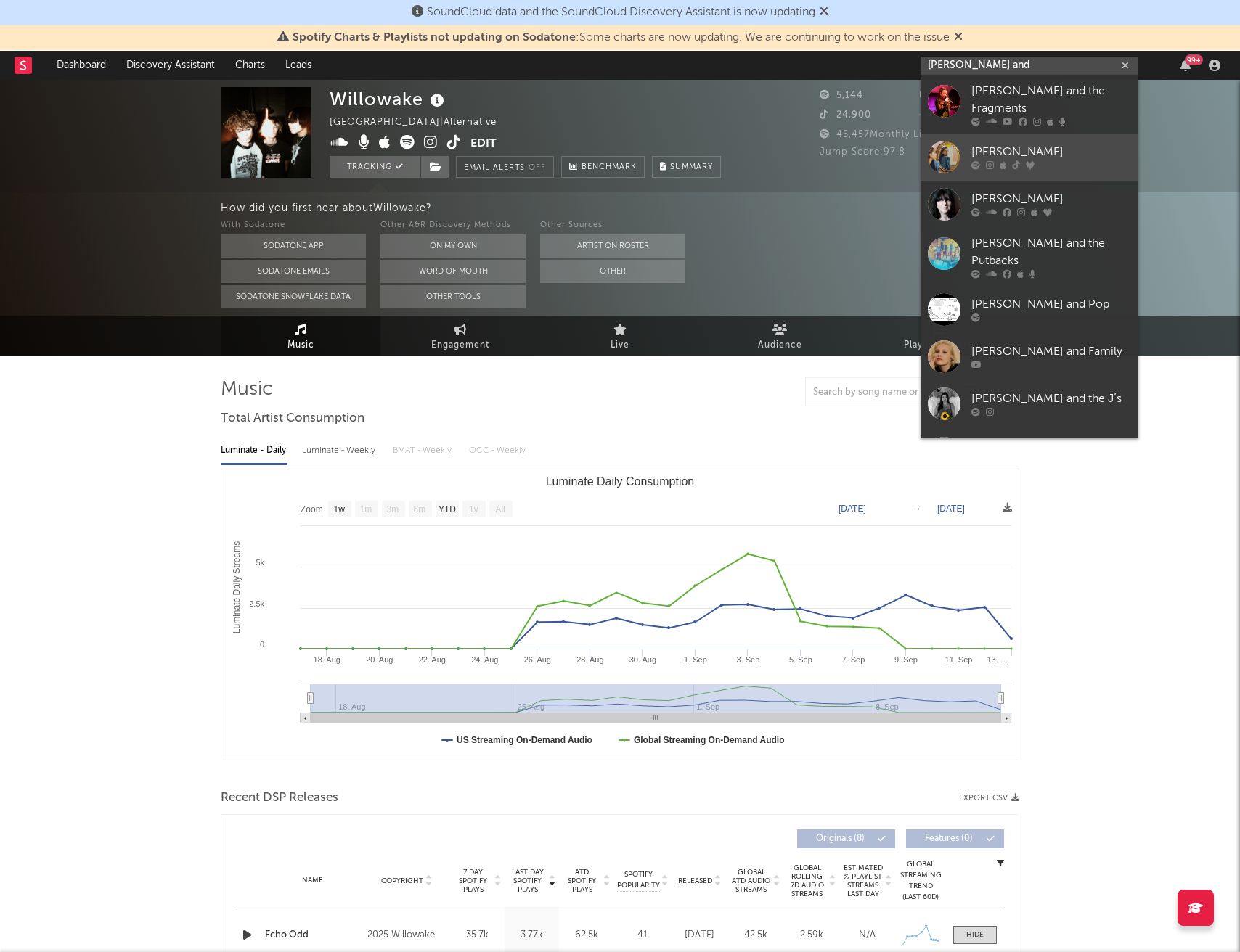
type input "[PERSON_NAME] and"
click at [1013, 134] on link "[PERSON_NAME]" at bounding box center [1030, 157] width 218 height 47
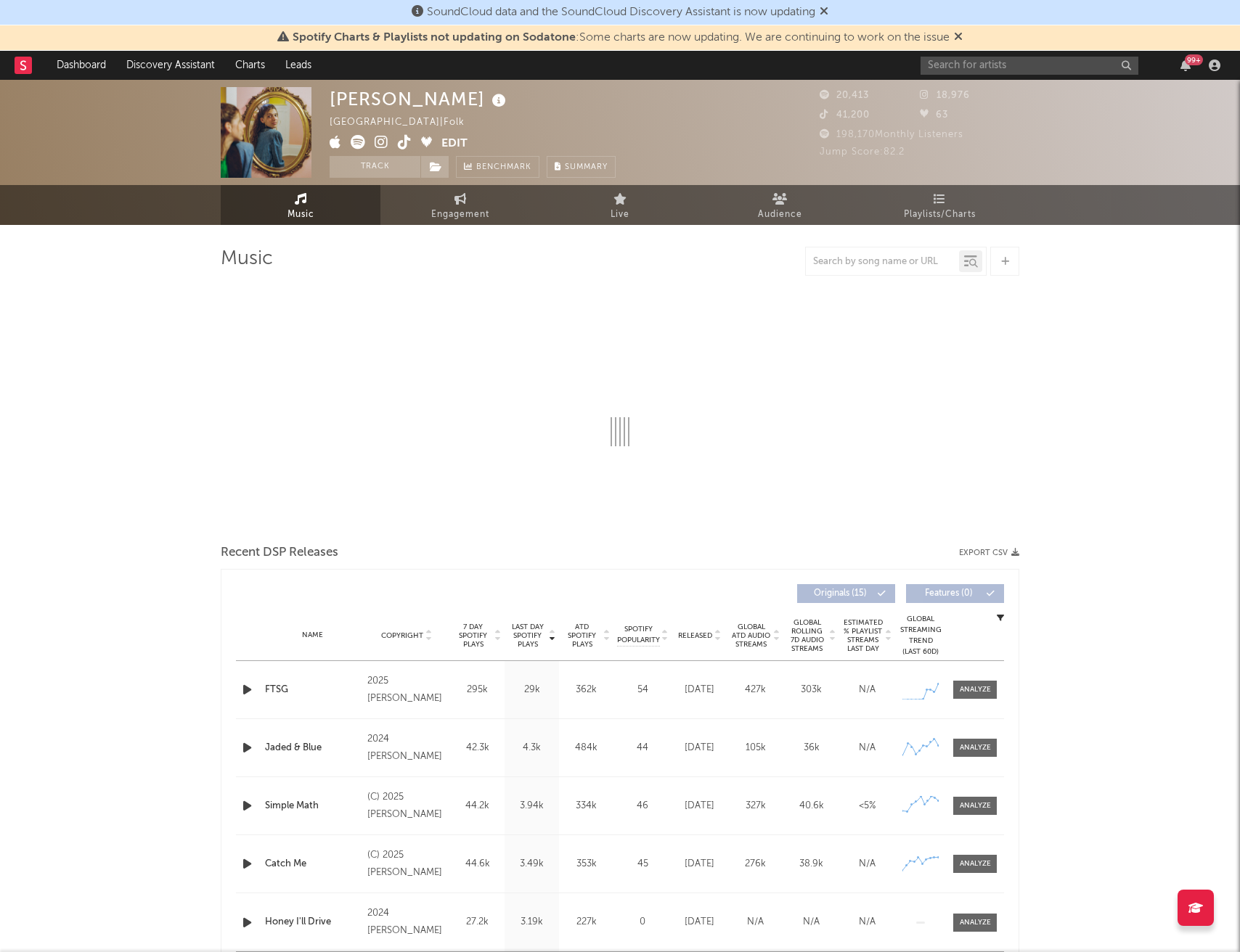
select select "6m"
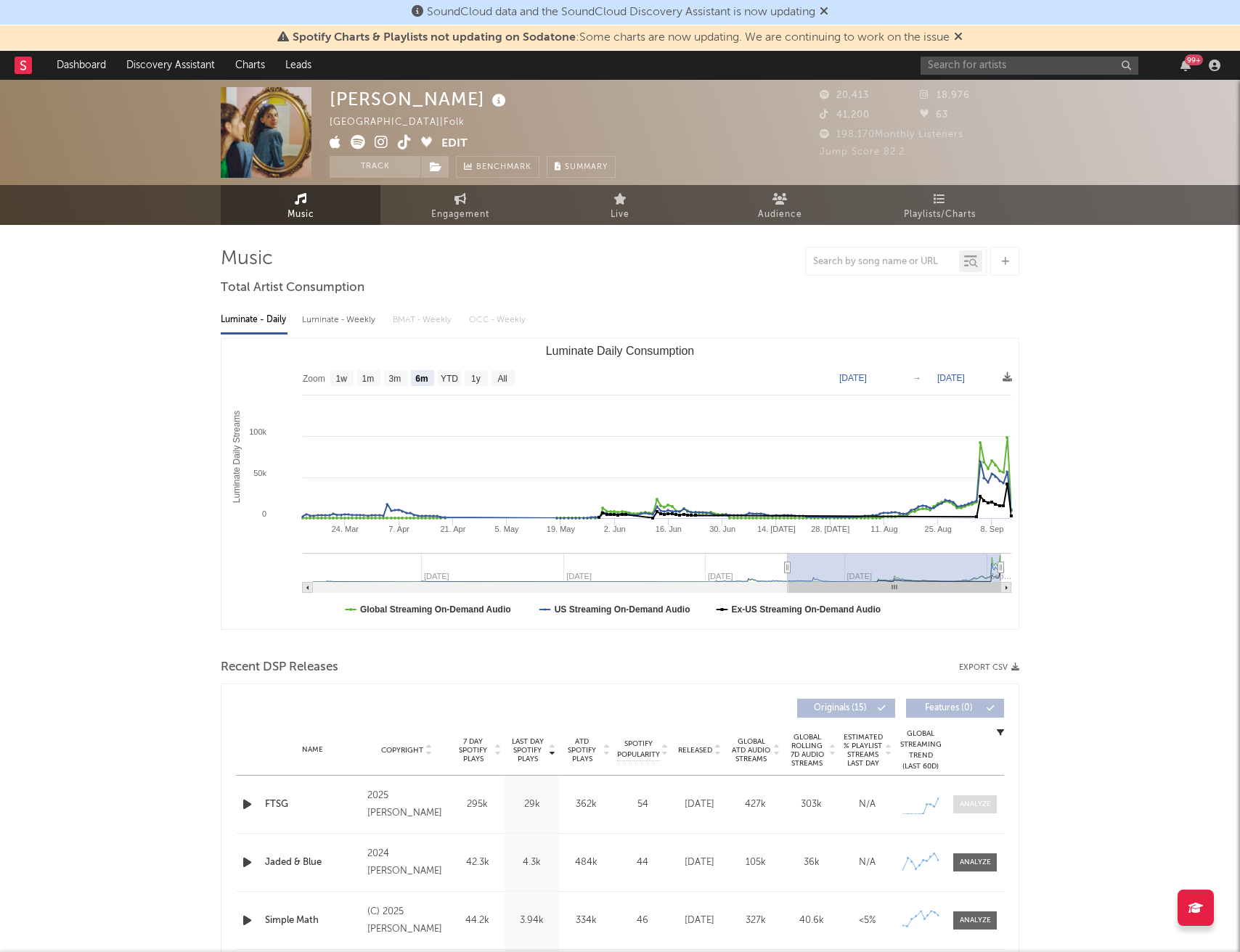
click at [964, 807] on div at bounding box center [975, 804] width 32 height 11
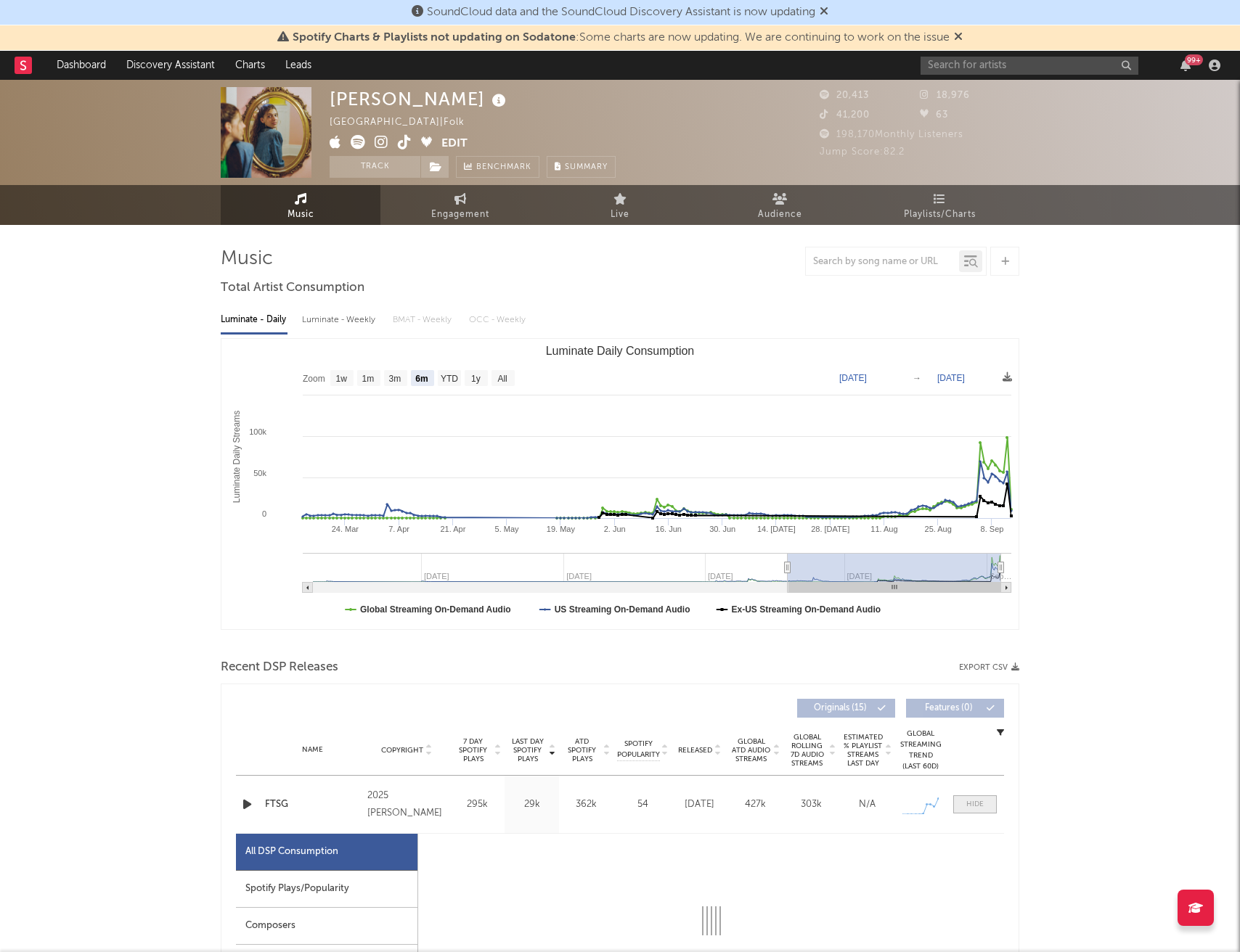
select select "1w"
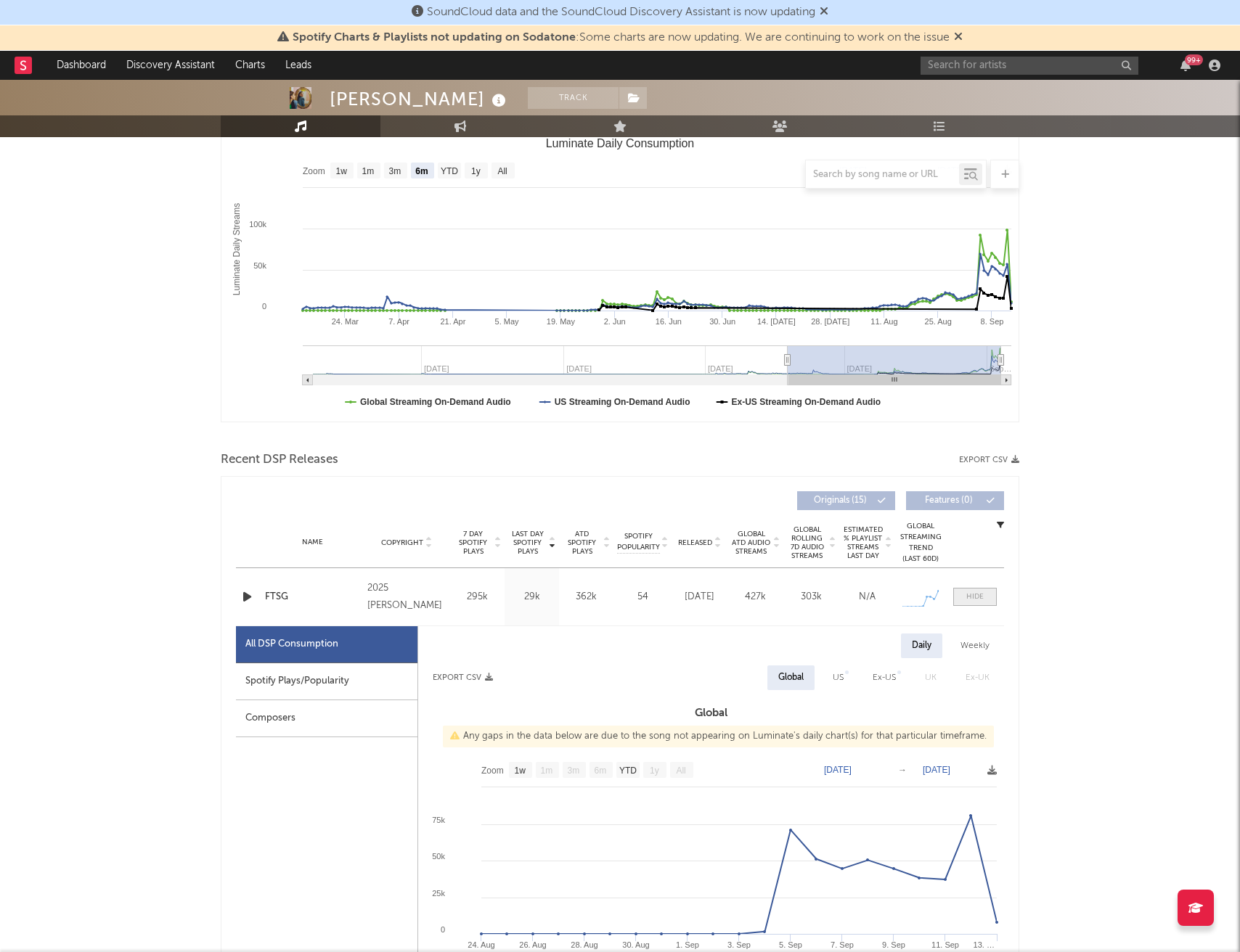
scroll to position [279, 0]
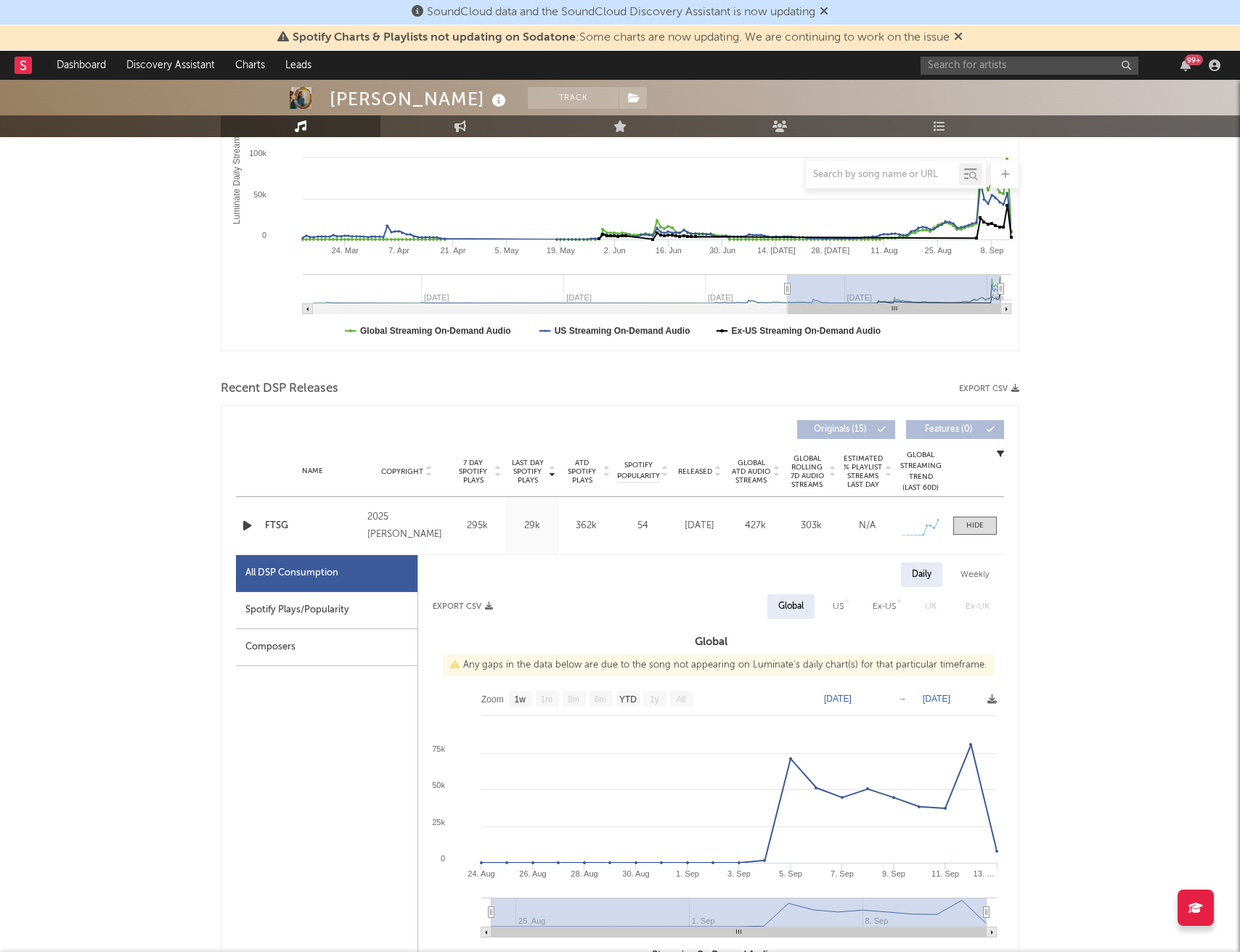
click at [355, 607] on div "Spotify Plays/Popularity" at bounding box center [327, 611] width 182 height 37
select select "1w"
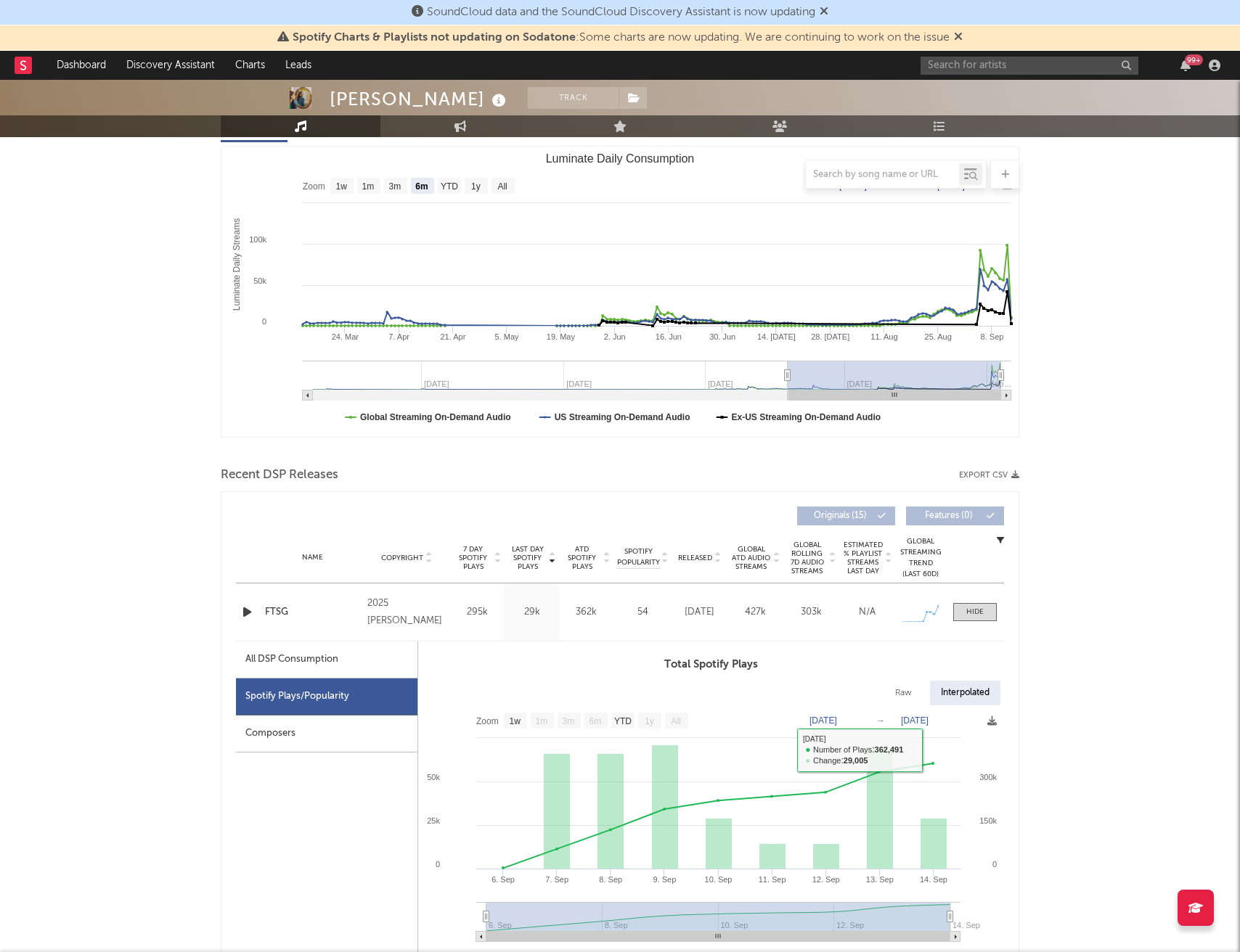
scroll to position [97, 0]
